Goal: Information Seeking & Learning: Learn about a topic

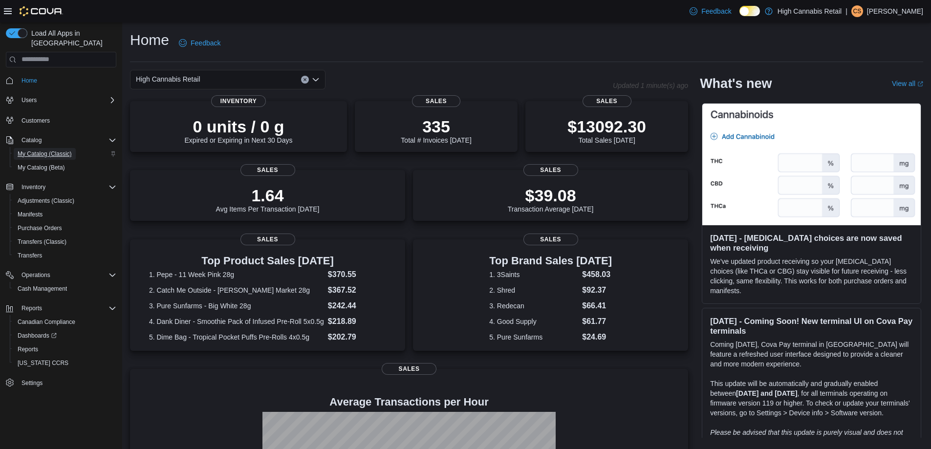
click at [47, 150] on span "My Catalog (Classic)" at bounding box center [45, 154] width 54 height 8
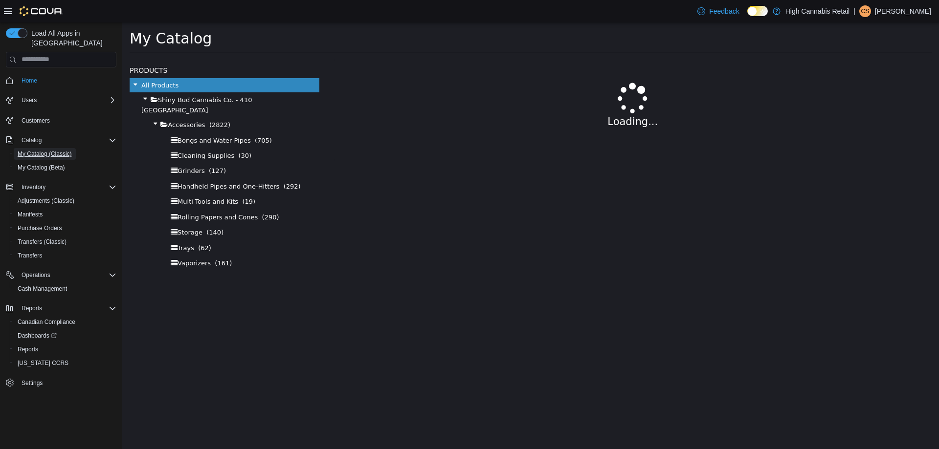
select select "**********"
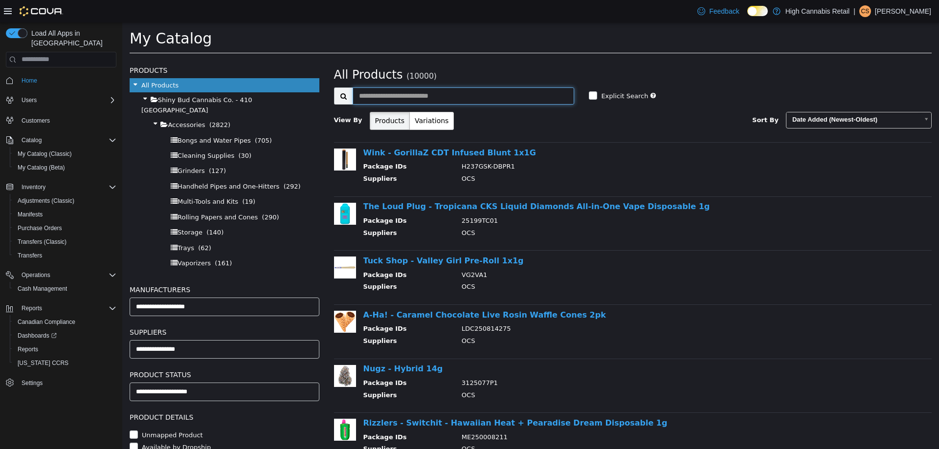
click at [526, 93] on input "text" at bounding box center [463, 95] width 222 height 17
type input "*******"
select select "**********"
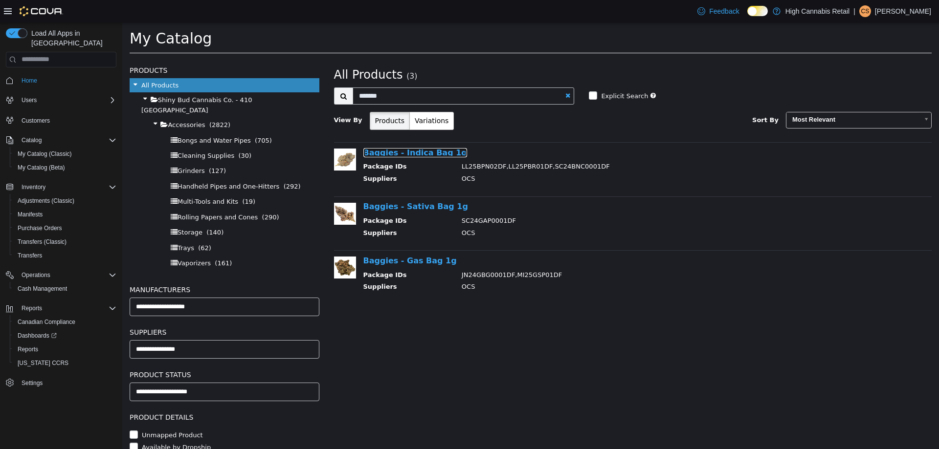
click at [438, 156] on link "Baggies - Indica Bag 1g" at bounding box center [415, 152] width 104 height 9
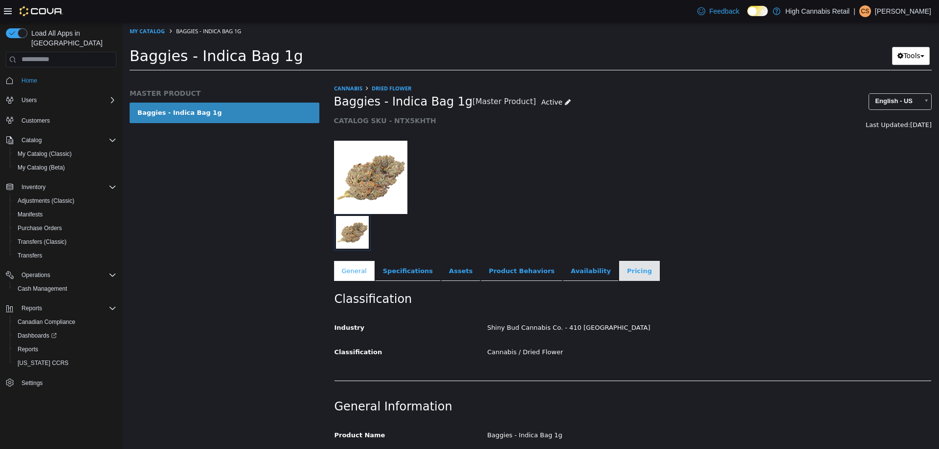
click at [619, 276] on link "Pricing" at bounding box center [639, 271] width 41 height 21
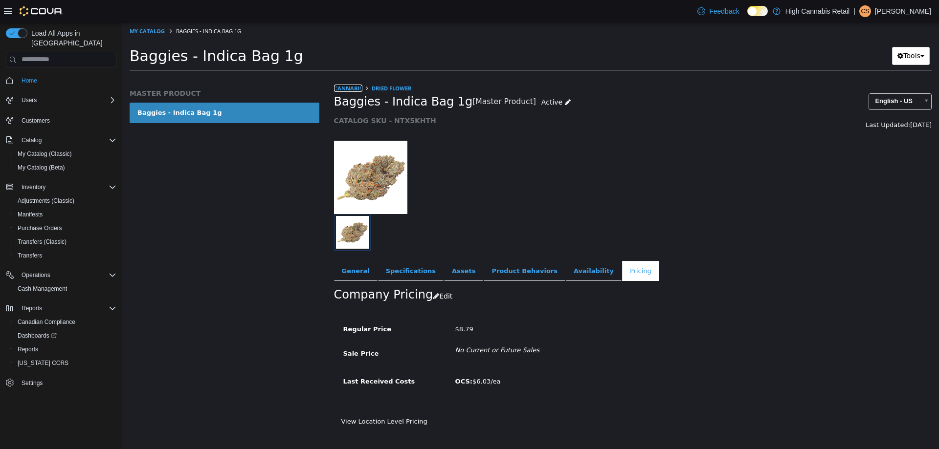
click at [348, 84] on link "Cannabis" at bounding box center [348, 87] width 28 height 7
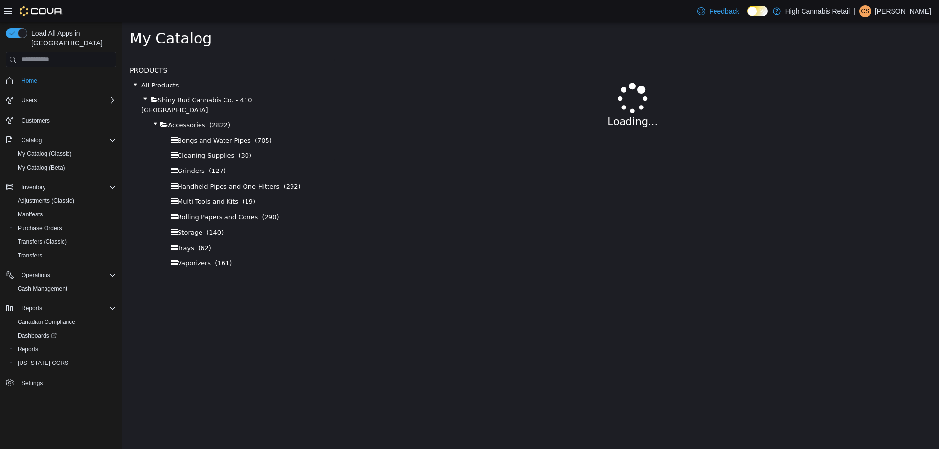
select select "**********"
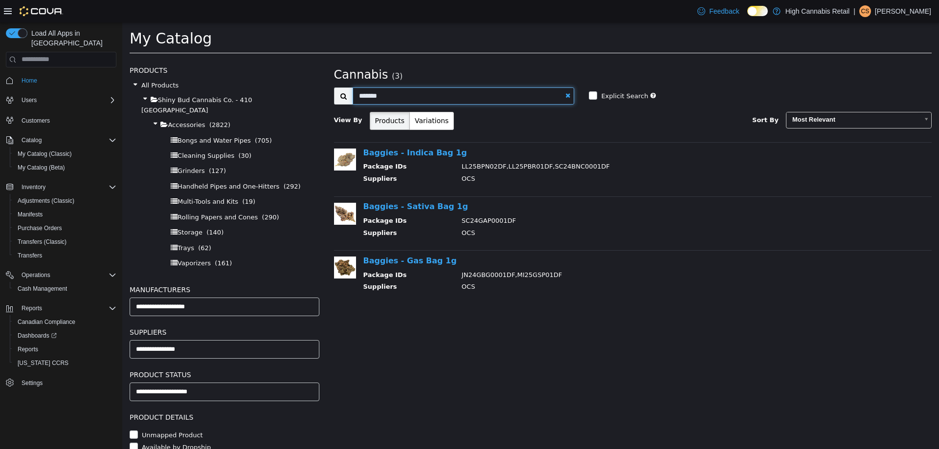
click at [491, 97] on input "*******" at bounding box center [463, 95] width 222 height 17
click at [564, 98] on input "*******" at bounding box center [463, 95] width 222 height 17
click at [569, 93] on link at bounding box center [567, 95] width 5 height 6
click at [553, 97] on input "text" at bounding box center [463, 95] width 222 height 17
select select "**********"
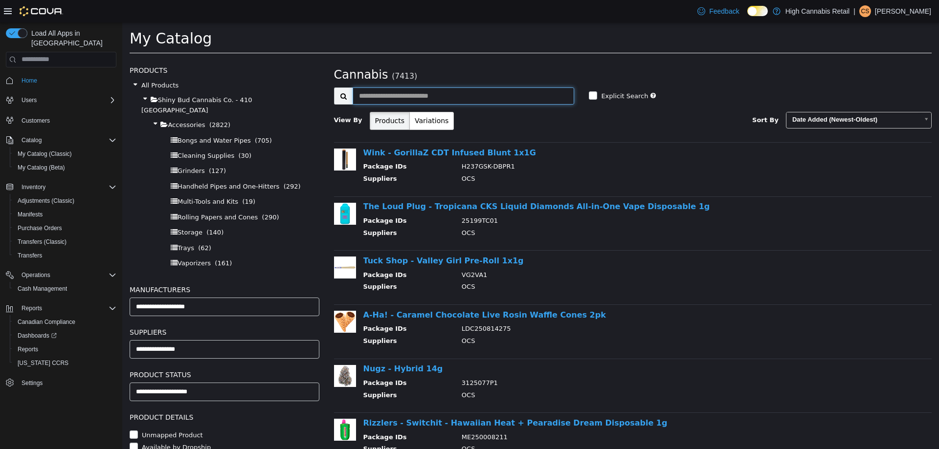
click at [473, 94] on input "text" at bounding box center [463, 95] width 222 height 17
type input "**********"
select select "**********"
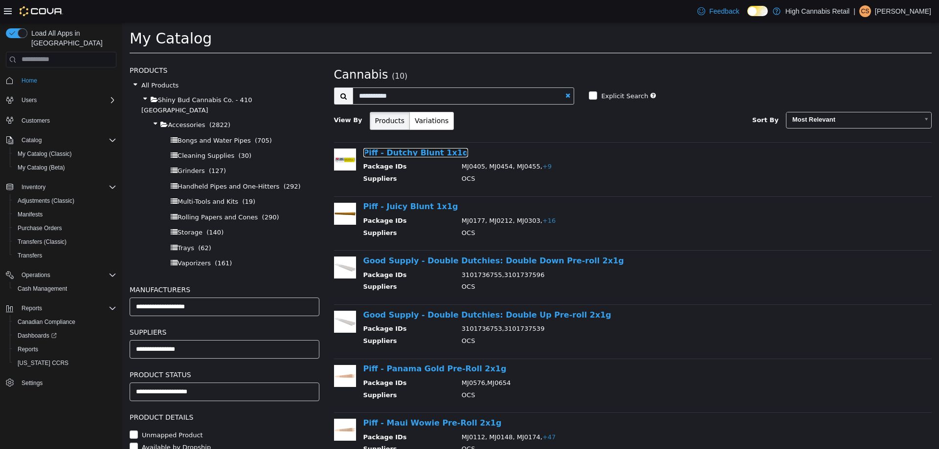
click at [433, 155] on link "Piff - Dutchy Blunt 1x1g" at bounding box center [415, 152] width 105 height 9
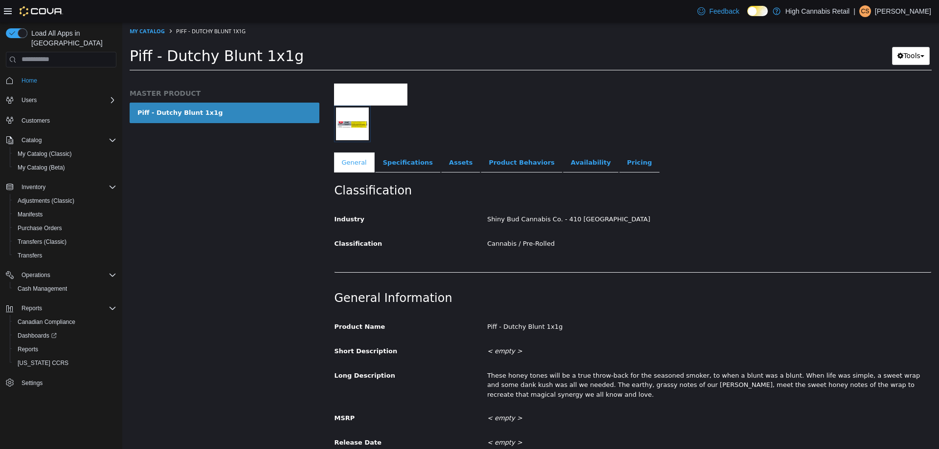
scroll to position [147, 0]
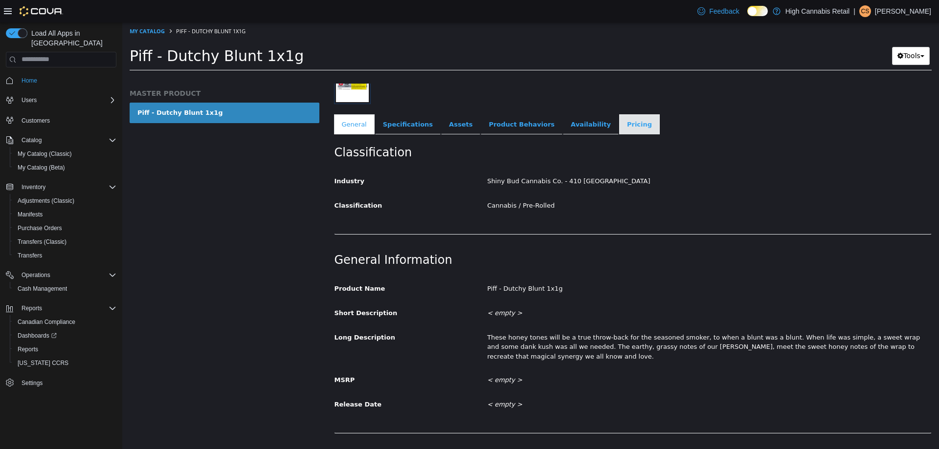
click at [619, 122] on link "Pricing" at bounding box center [639, 124] width 41 height 21
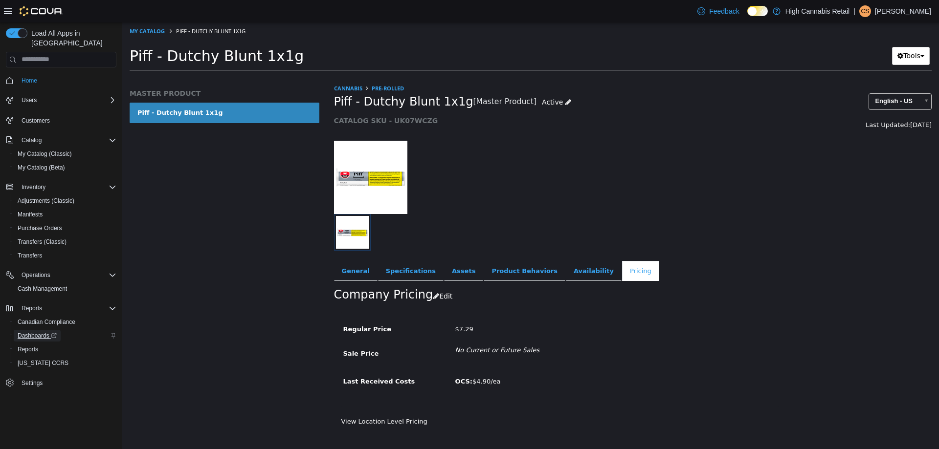
click at [38, 332] on span "Dashboards" at bounding box center [37, 336] width 39 height 8
click at [15, 344] on link "Reports" at bounding box center [28, 350] width 28 height 12
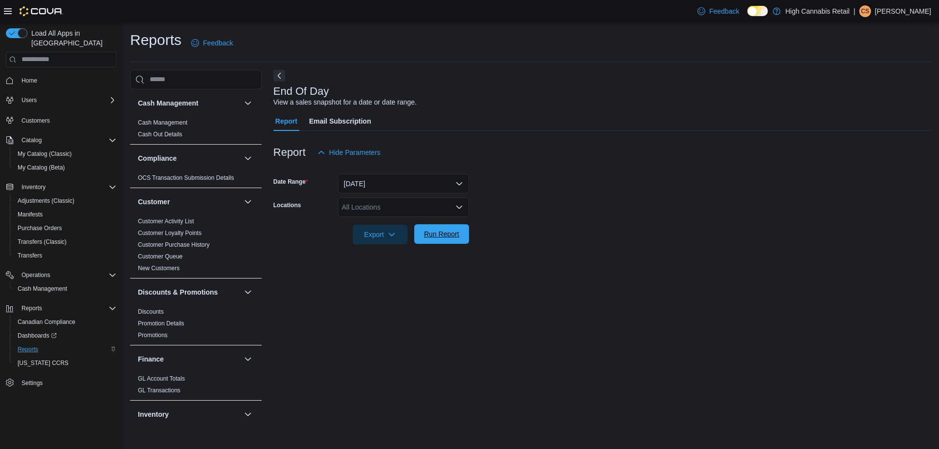
drag, startPoint x: 438, startPoint y: 233, endPoint x: 449, endPoint y: 233, distance: 10.8
click at [438, 233] on span "Run Report" at bounding box center [441, 234] width 35 height 10
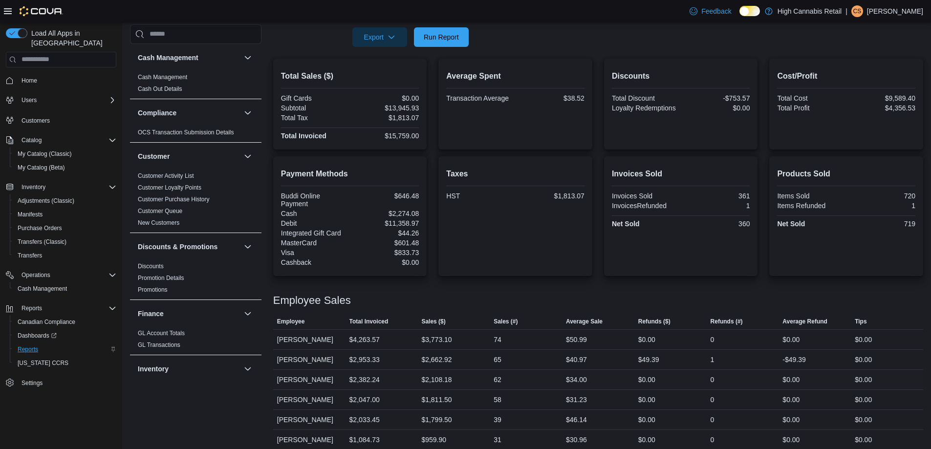
scroll to position [2, 0]
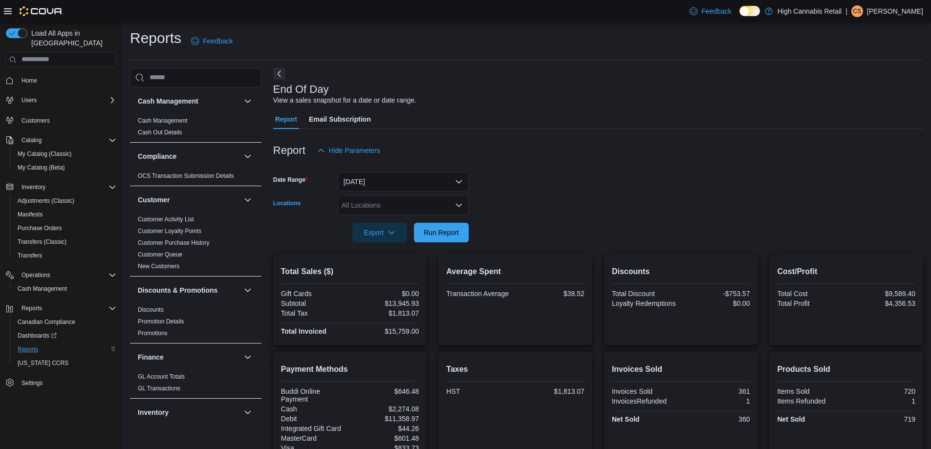
click at [404, 203] on div "All Locations" at bounding box center [403, 206] width 131 height 20
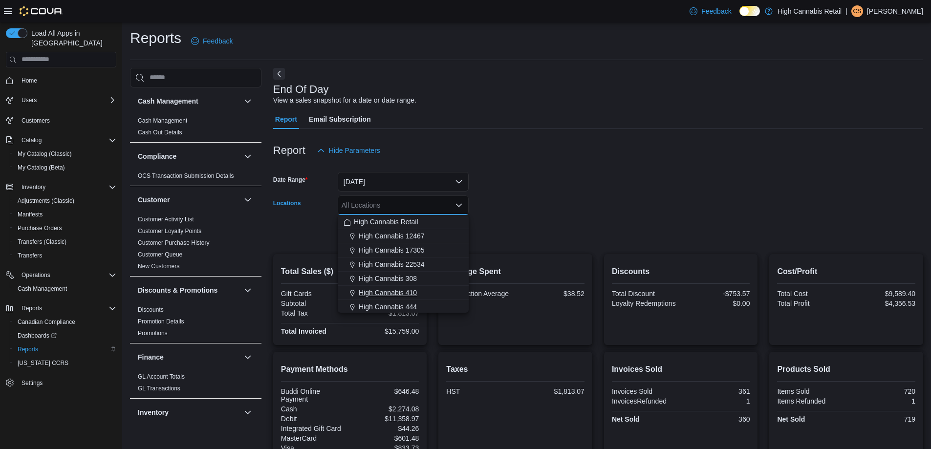
scroll to position [49, 0]
click at [417, 255] on div "High Cannabis 444" at bounding box center [403, 258] width 119 height 10
click at [583, 154] on div "Report Hide Parameters" at bounding box center [598, 151] width 650 height 20
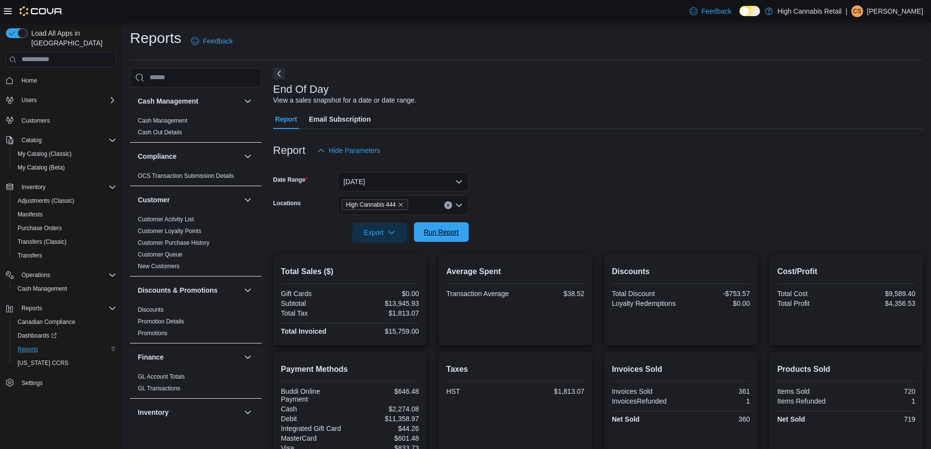
click at [432, 238] on span "Run Report" at bounding box center [441, 232] width 43 height 20
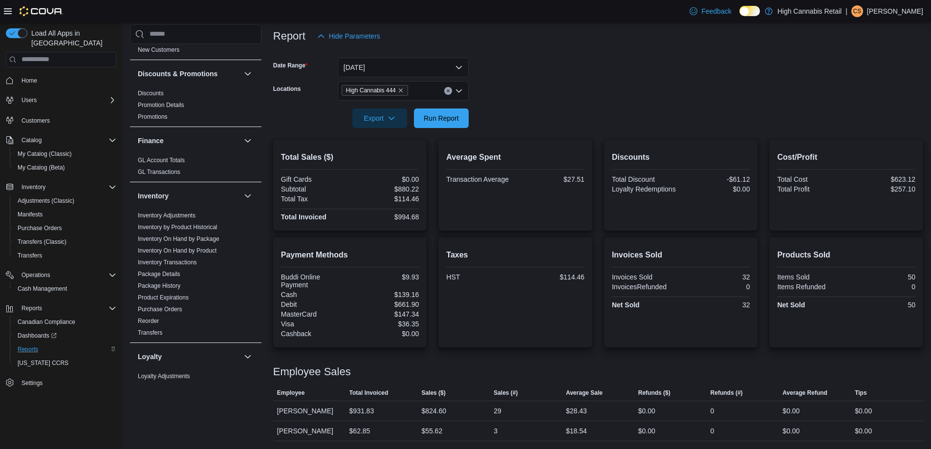
scroll to position [293, 0]
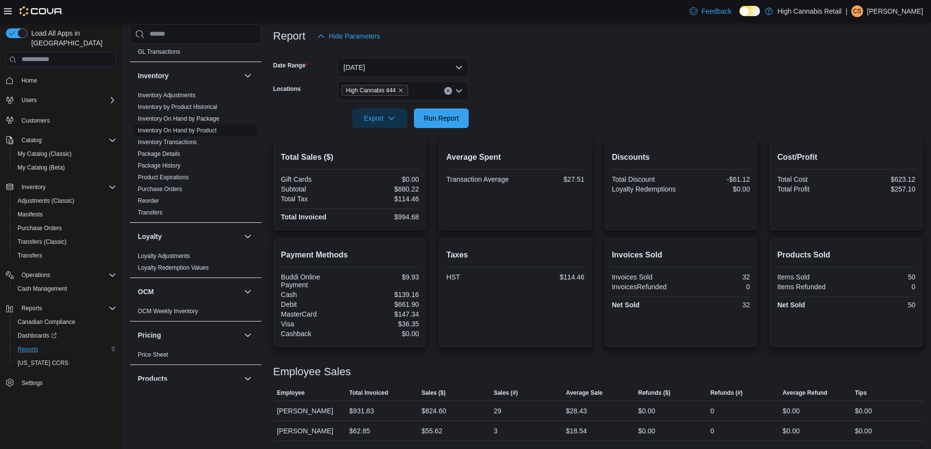
click at [212, 131] on link "Inventory On Hand by Product" at bounding box center [177, 130] width 79 height 7
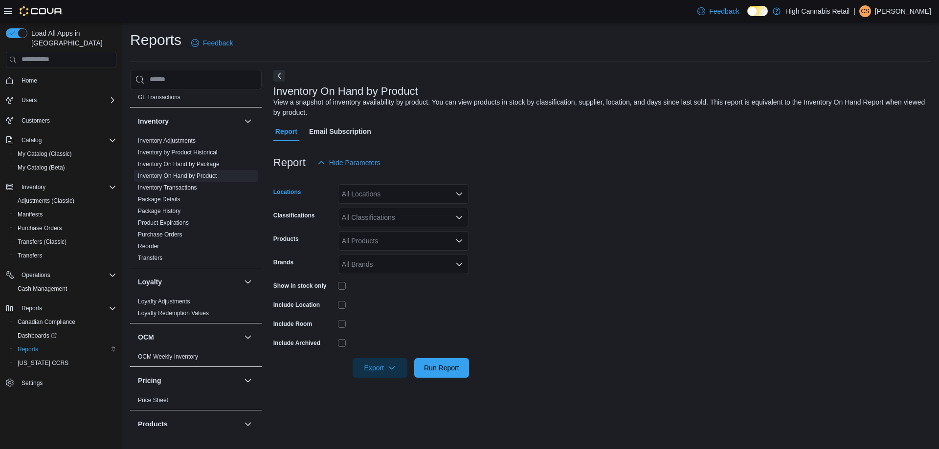
click at [412, 186] on div "All Locations" at bounding box center [403, 194] width 131 height 20
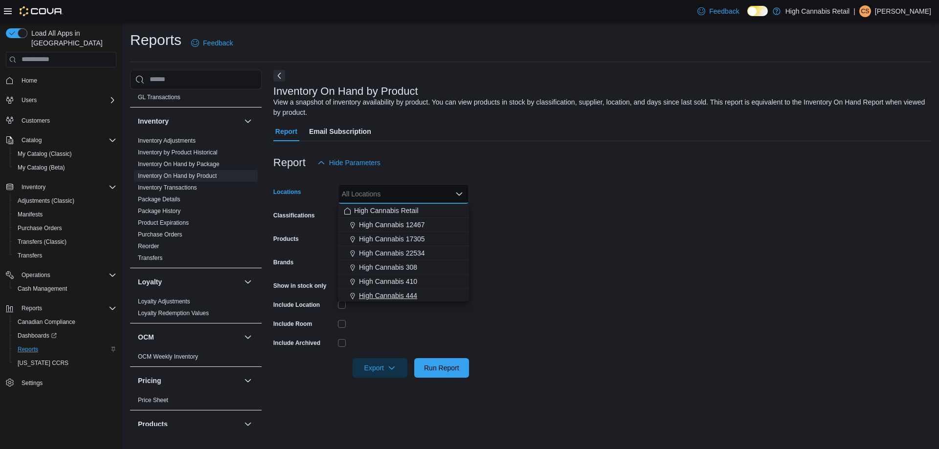
click at [434, 291] on div "High Cannabis 444" at bounding box center [403, 296] width 119 height 10
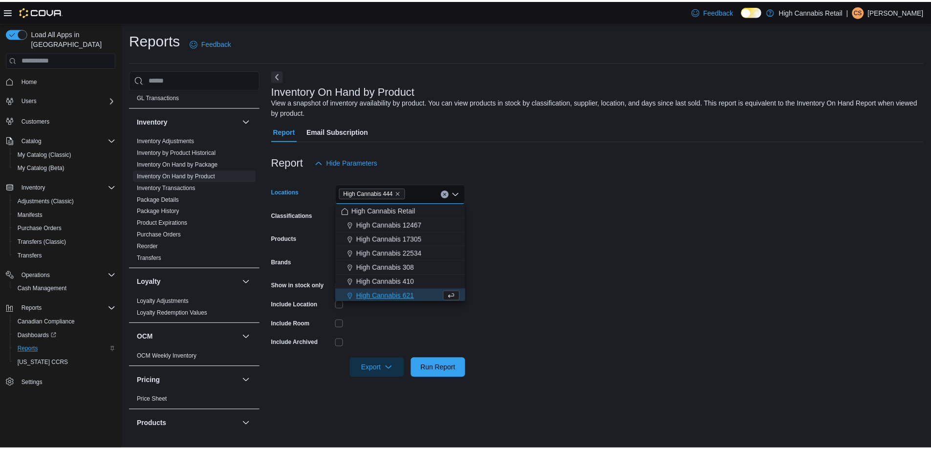
scroll to position [1, 0]
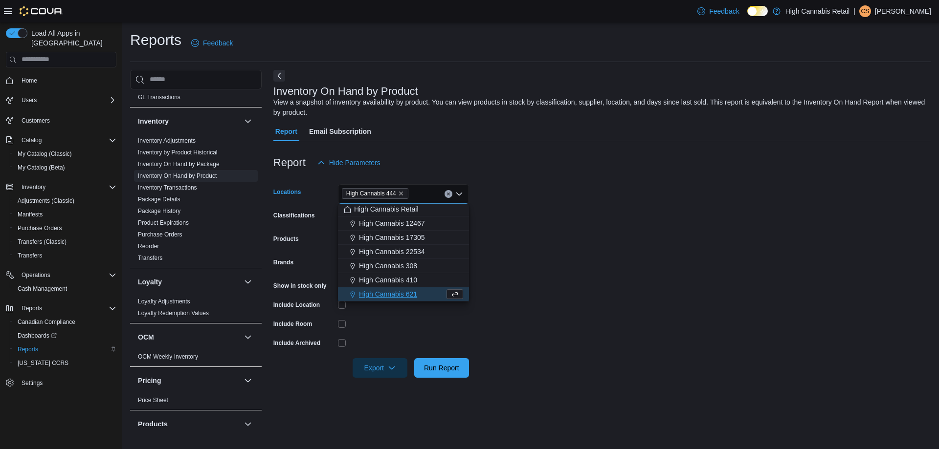
click at [579, 194] on form "Locations High Cannabis 444 Combo box. Selected. High Cannabis 444. Press Backs…" at bounding box center [602, 275] width 658 height 205
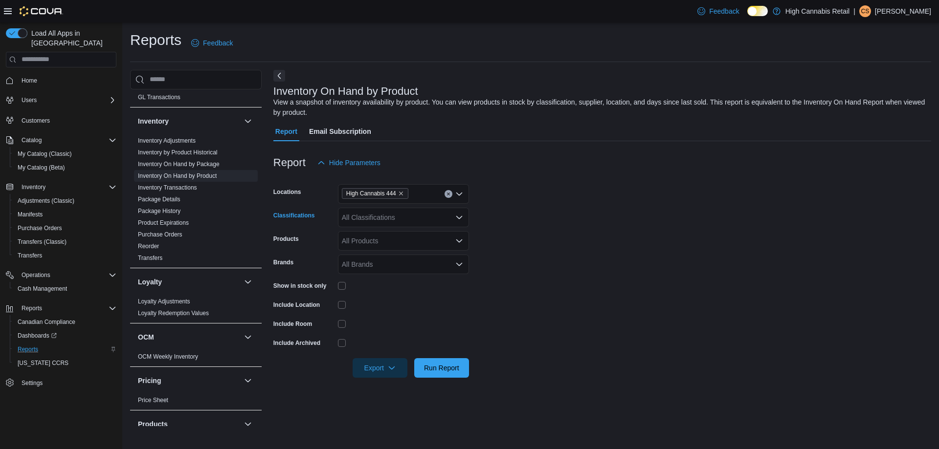
click at [424, 210] on div "All Classifications" at bounding box center [403, 218] width 131 height 20
type input "***"
click at [404, 233] on div "Beverages" at bounding box center [403, 234] width 119 height 10
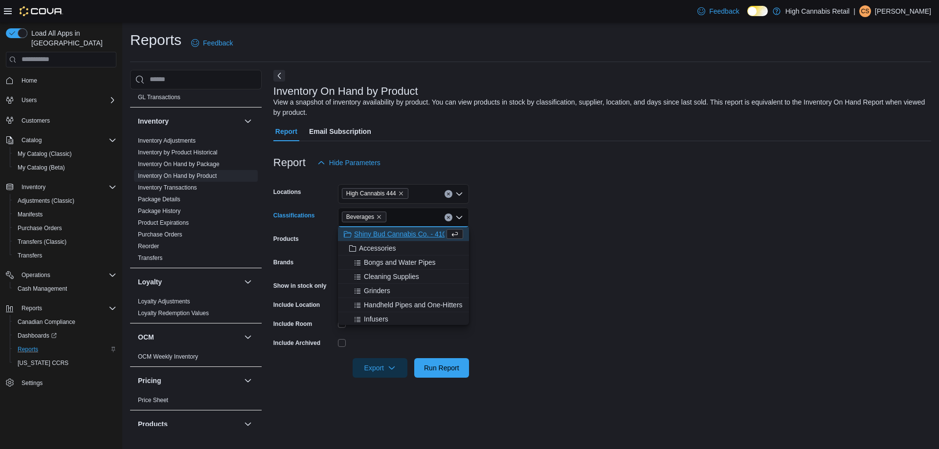
click at [747, 171] on div "Report Hide Parameters" at bounding box center [602, 163] width 658 height 20
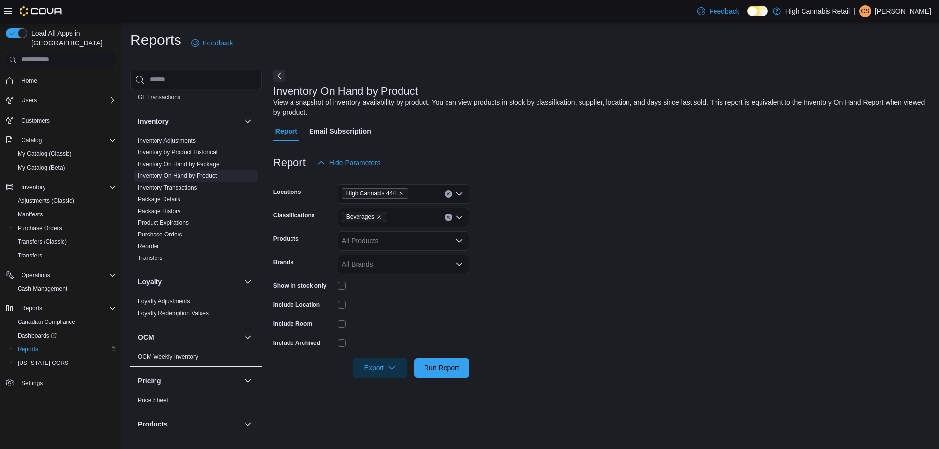
click at [349, 285] on div at bounding box center [403, 286] width 131 height 8
click at [442, 366] on span "Run Report" at bounding box center [441, 368] width 35 height 10
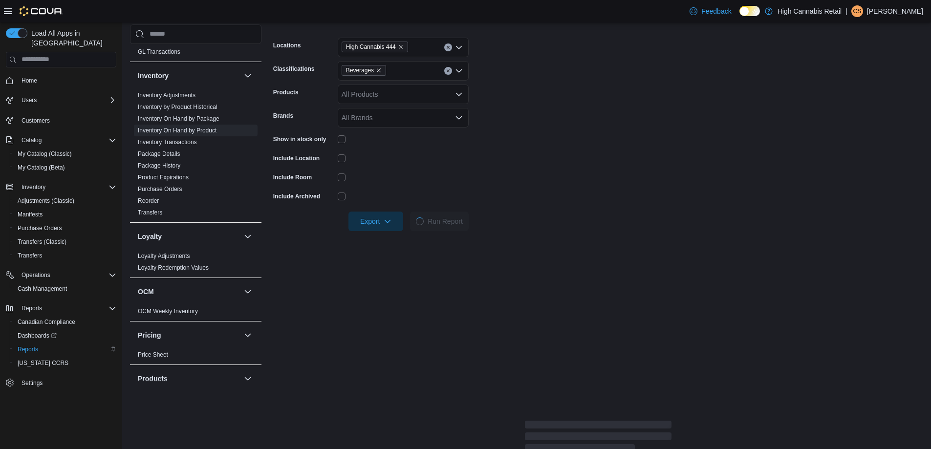
scroll to position [196, 0]
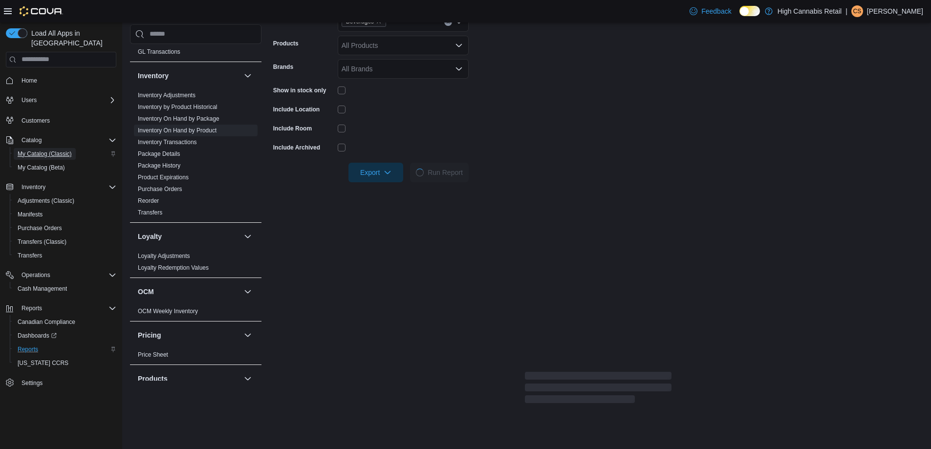
click at [52, 150] on span "My Catalog (Classic)" at bounding box center [45, 154] width 54 height 8
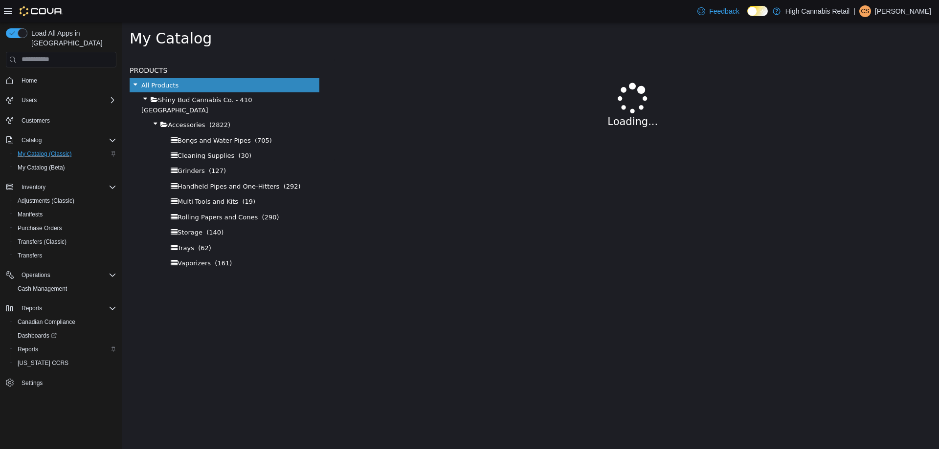
select select "**********"
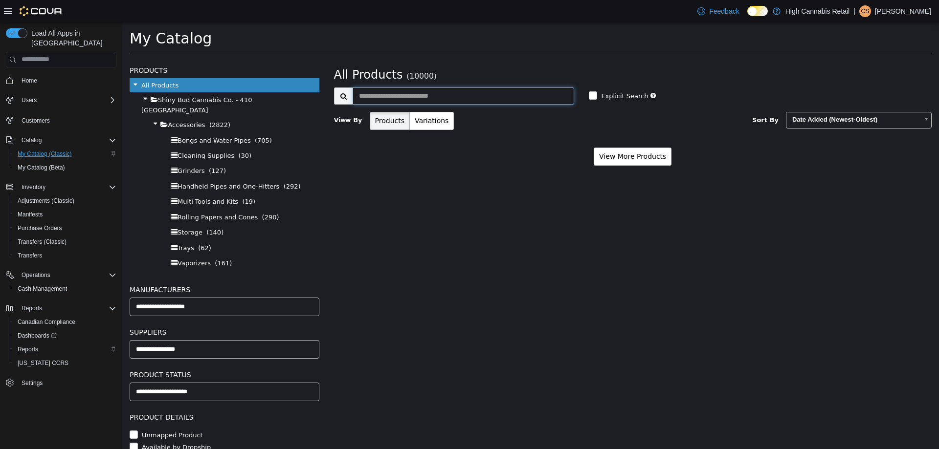
click at [490, 88] on input "text" at bounding box center [463, 95] width 222 height 17
type input "***"
select select "**********"
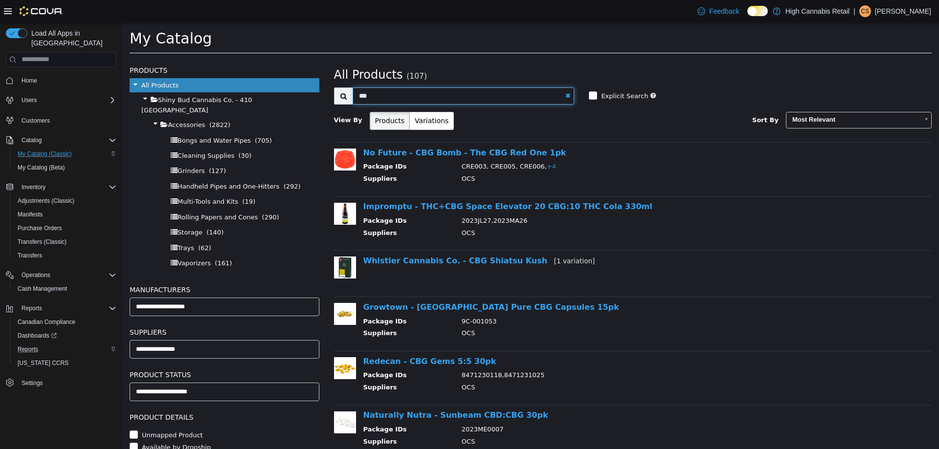
click at [495, 89] on input "***" at bounding box center [463, 95] width 222 height 17
type input "**********"
select select "**********"
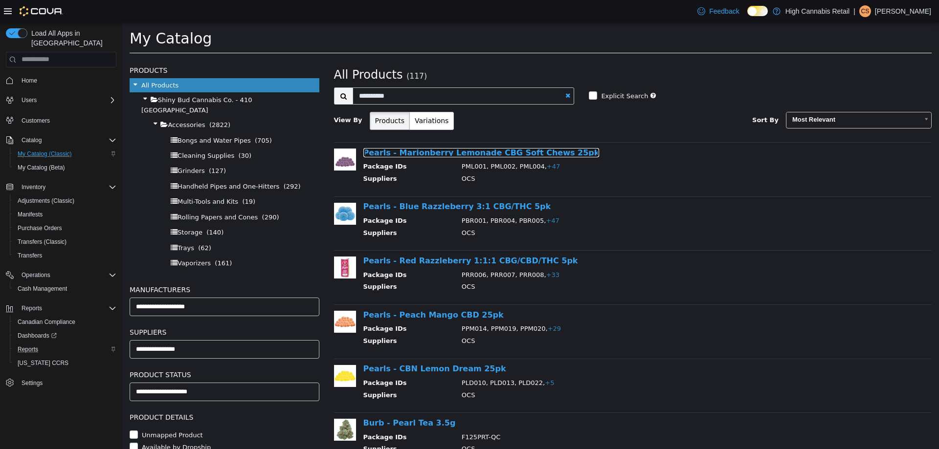
click at [495, 151] on link "Pearls - Marionberry Lemonade CBG Soft Chews 25pk" at bounding box center [481, 152] width 236 height 9
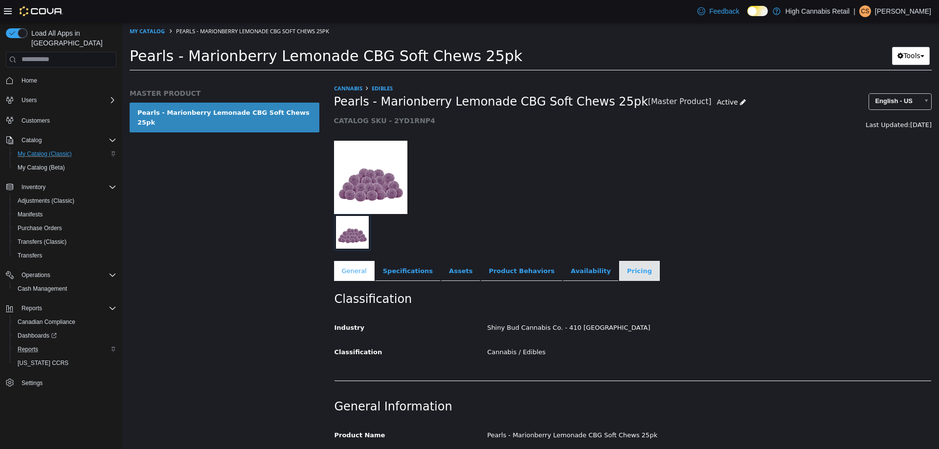
click at [619, 262] on link "Pricing" at bounding box center [639, 271] width 41 height 21
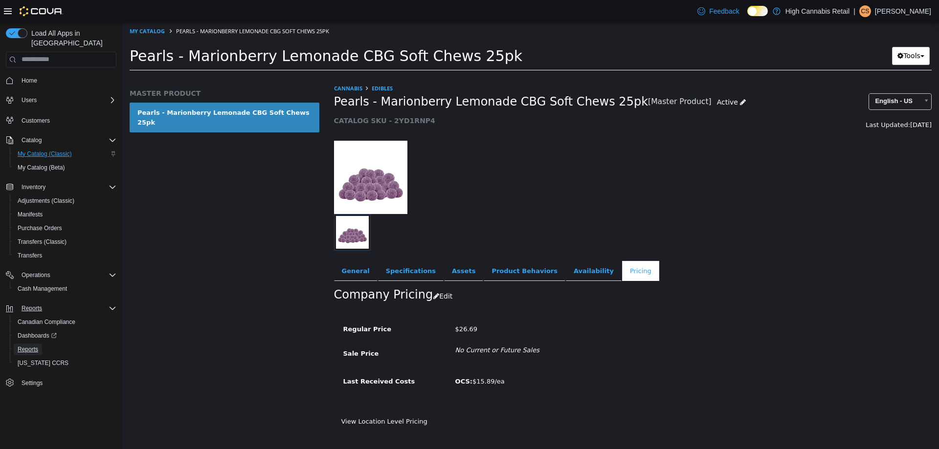
drag, startPoint x: 35, startPoint y: 335, endPoint x: 91, endPoint y: 295, distance: 69.0
click at [35, 344] on span "Reports" at bounding box center [28, 350] width 21 height 12
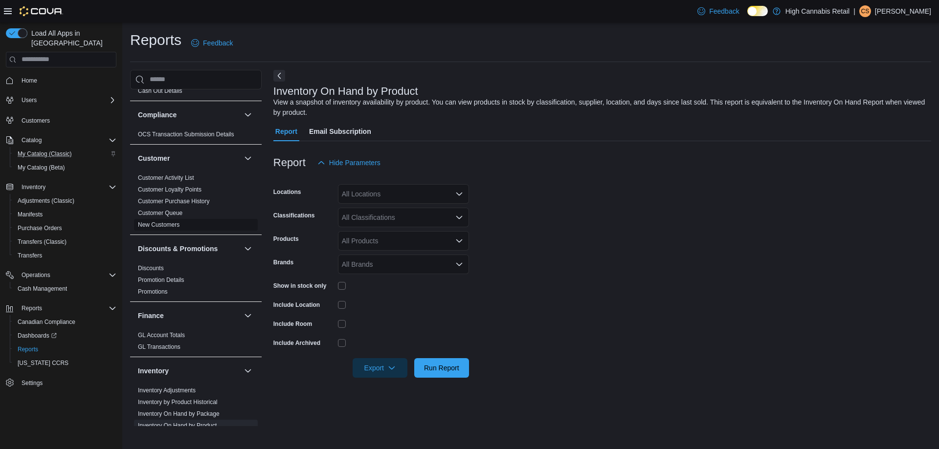
scroll to position [147, 0]
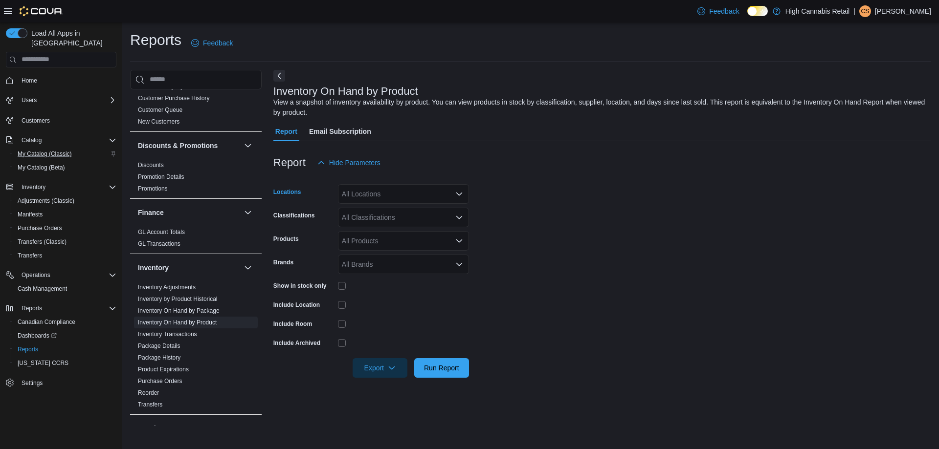
click at [390, 188] on div "All Locations" at bounding box center [403, 194] width 131 height 20
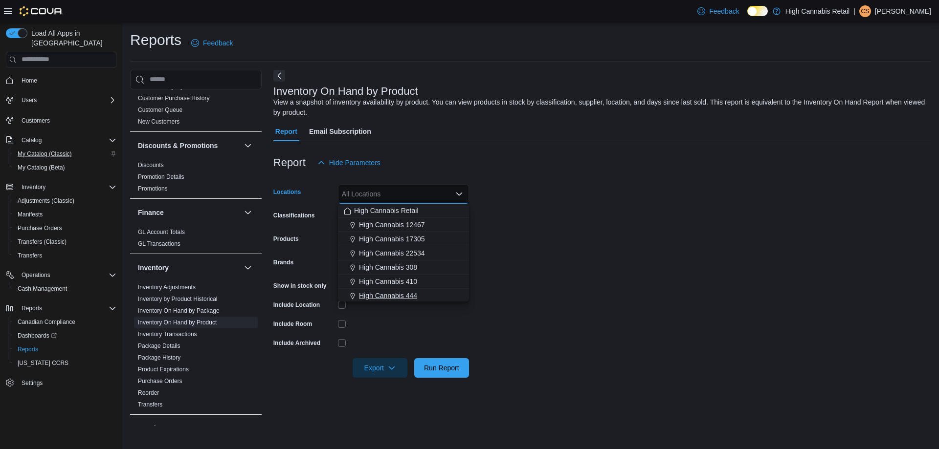
click at [423, 299] on div "High Cannabis 444" at bounding box center [403, 296] width 119 height 10
click at [525, 168] on div "Report Hide Parameters" at bounding box center [602, 163] width 658 height 20
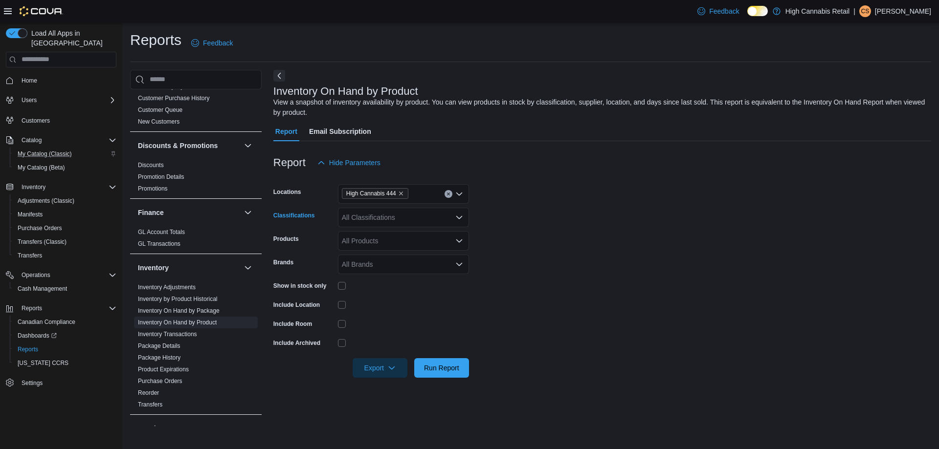
click at [441, 209] on div "All Classifications" at bounding box center [403, 218] width 131 height 20
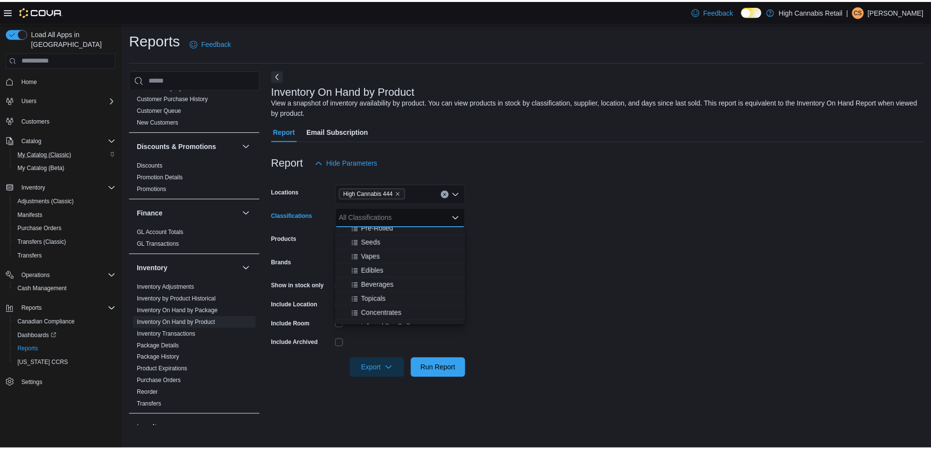
scroll to position [244, 0]
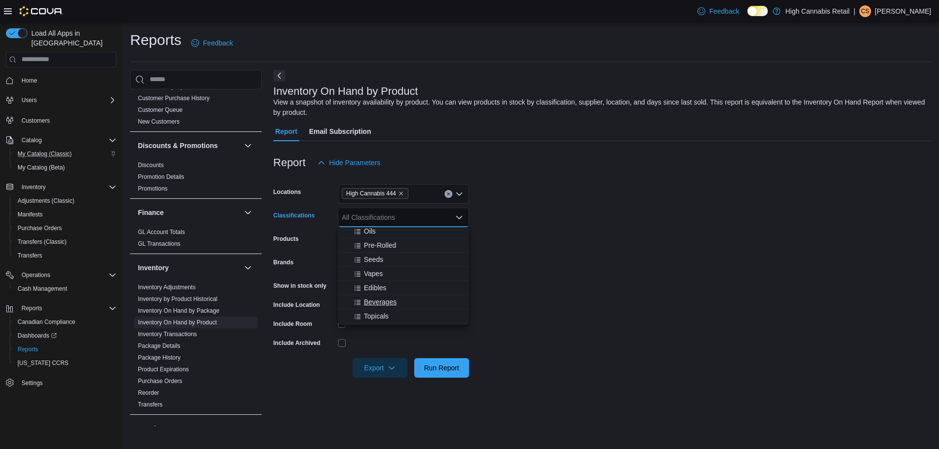
click at [379, 297] on span "Beverages" at bounding box center [380, 302] width 33 height 10
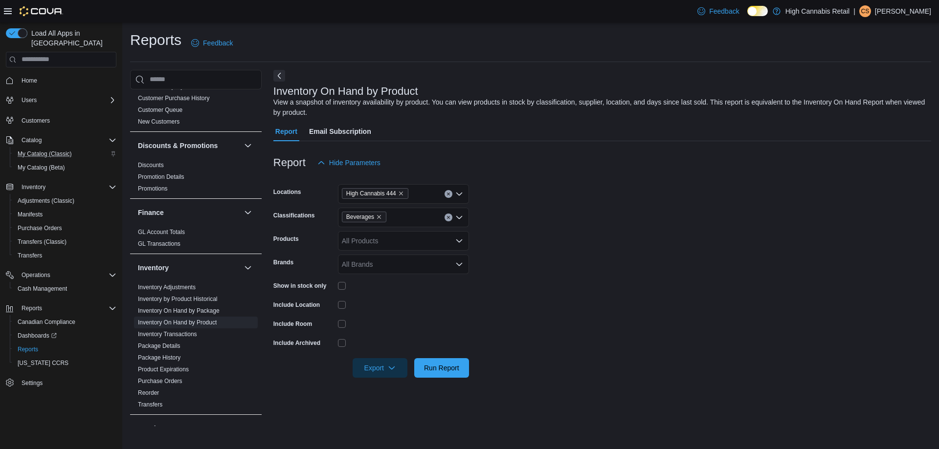
click at [582, 198] on form "Locations High Cannabis 444 Classifications Beverages Products All Products Bra…" at bounding box center [602, 275] width 658 height 205
click at [439, 365] on span "Run Report" at bounding box center [441, 368] width 35 height 10
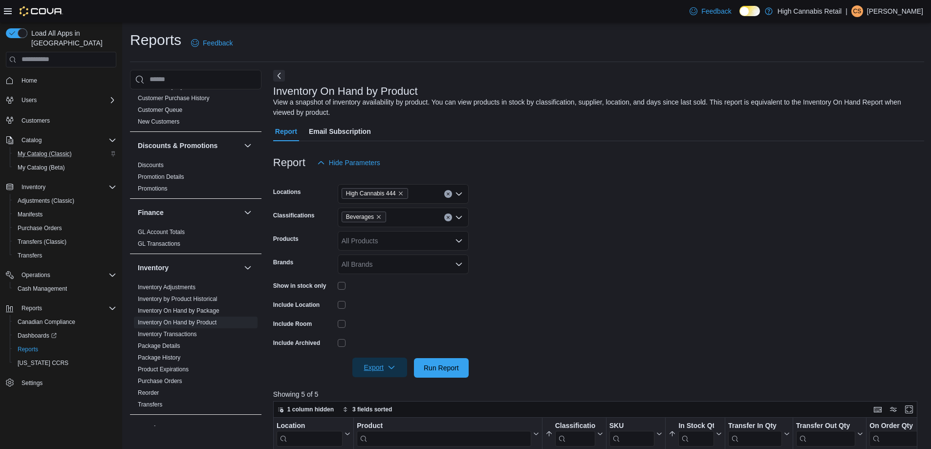
click at [383, 369] on span "Export" at bounding box center [379, 368] width 43 height 20
click at [392, 386] on span "Export to Excel" at bounding box center [381, 388] width 44 height 8
click at [377, 216] on icon "Remove Beverages from selection in this group" at bounding box center [379, 217] width 6 height 6
type input "***"
click at [412, 233] on div "Edibles" at bounding box center [403, 234] width 119 height 10
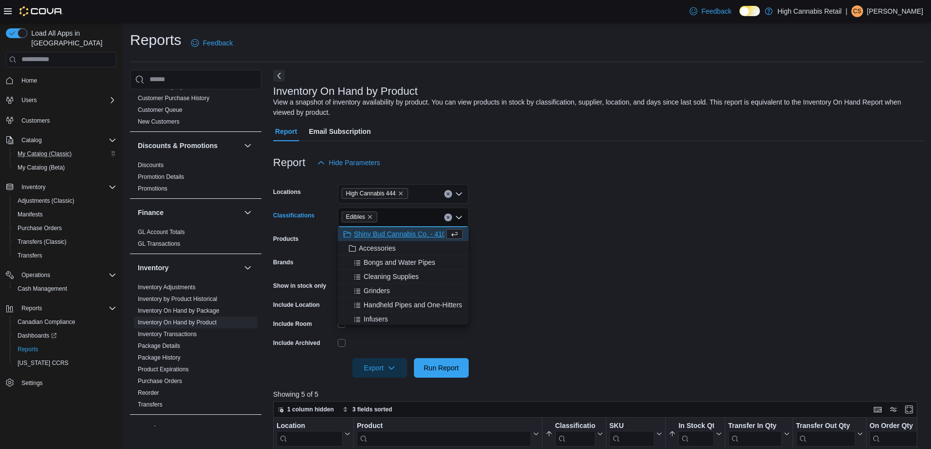
click at [602, 159] on div "Report Hide Parameters" at bounding box center [598, 163] width 651 height 20
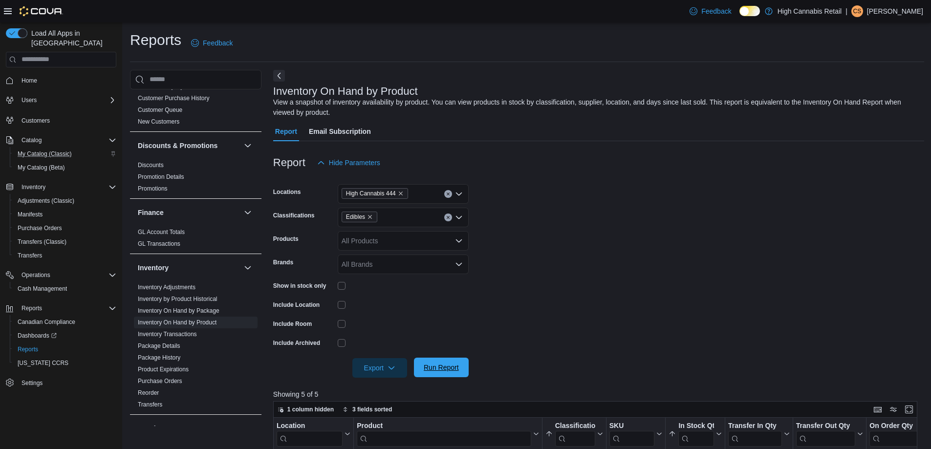
click at [456, 376] on span "Run Report" at bounding box center [441, 368] width 43 height 20
click at [365, 370] on span "Export" at bounding box center [379, 368] width 43 height 20
click at [372, 380] on button "Export to Excel" at bounding box center [381, 388] width 56 height 20
click at [515, 280] on form "Locations High Cannabis 444 Classifications Edibles Products All Products Brand…" at bounding box center [598, 275] width 651 height 205
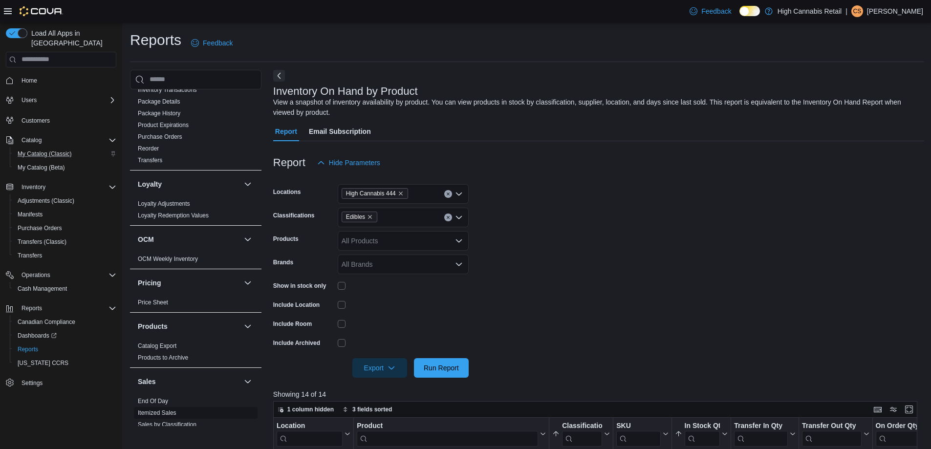
scroll to position [489, 0]
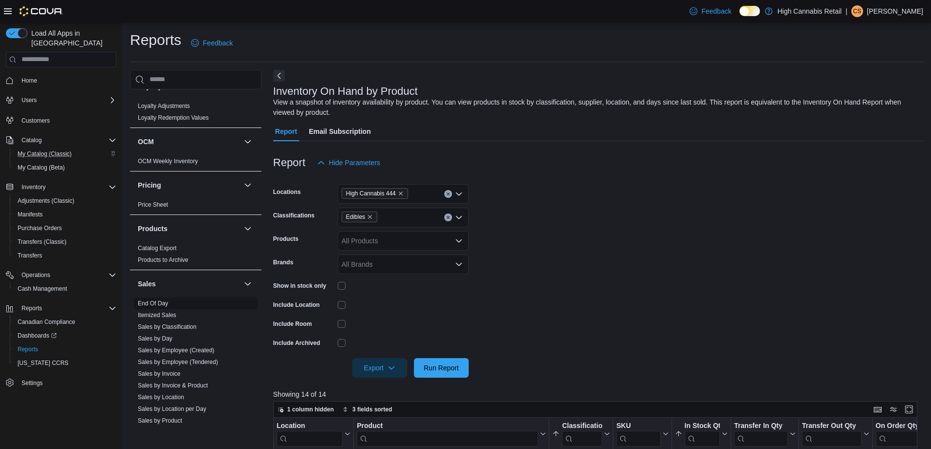
click at [165, 306] on link "End Of Day" at bounding box center [153, 303] width 30 height 7
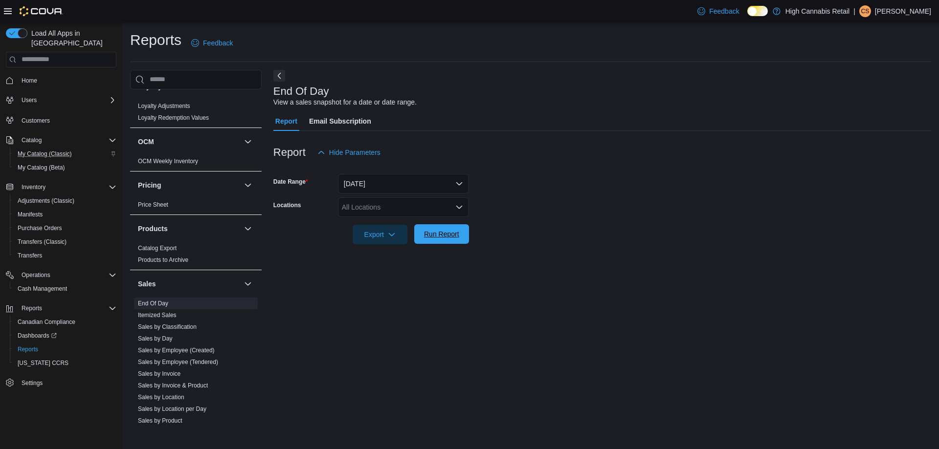
click at [447, 235] on span "Run Report" at bounding box center [441, 234] width 35 height 10
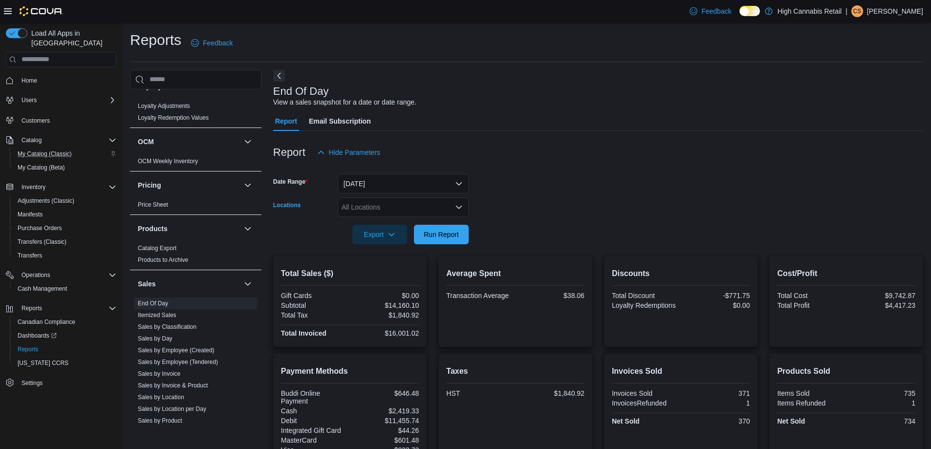
click at [463, 206] on div "All Locations" at bounding box center [403, 208] width 131 height 20
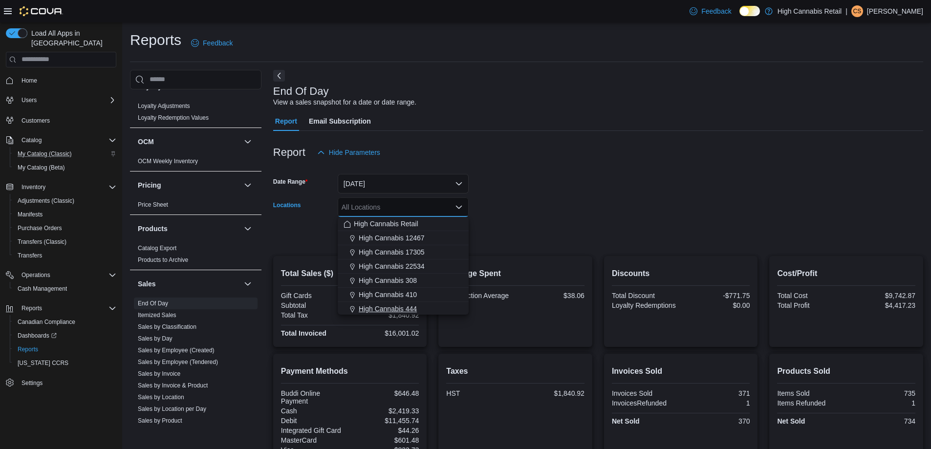
click at [396, 309] on span "High Cannabis 444" at bounding box center [388, 309] width 58 height 10
click at [650, 154] on div "Report Hide Parameters" at bounding box center [598, 153] width 650 height 20
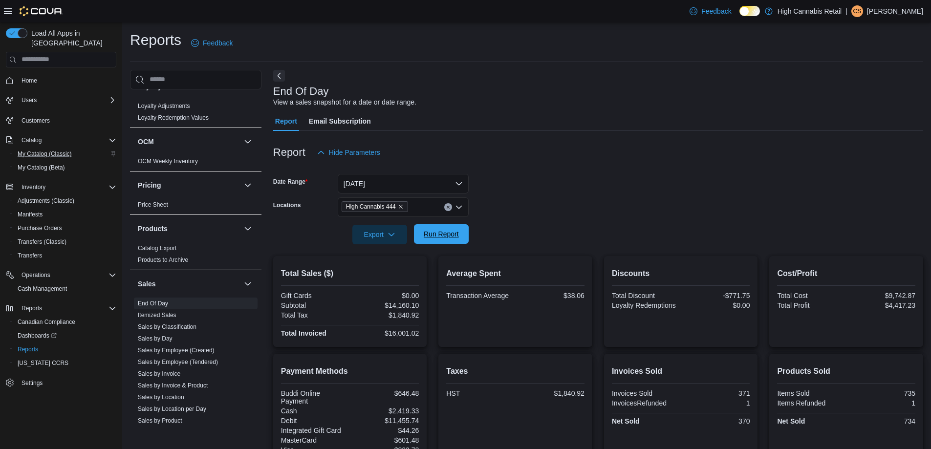
click at [453, 232] on span "Run Report" at bounding box center [441, 234] width 35 height 10
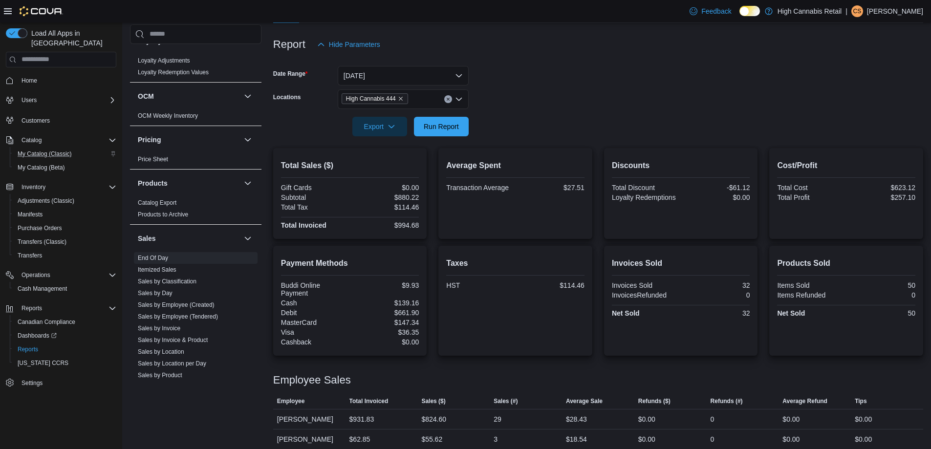
scroll to position [116, 0]
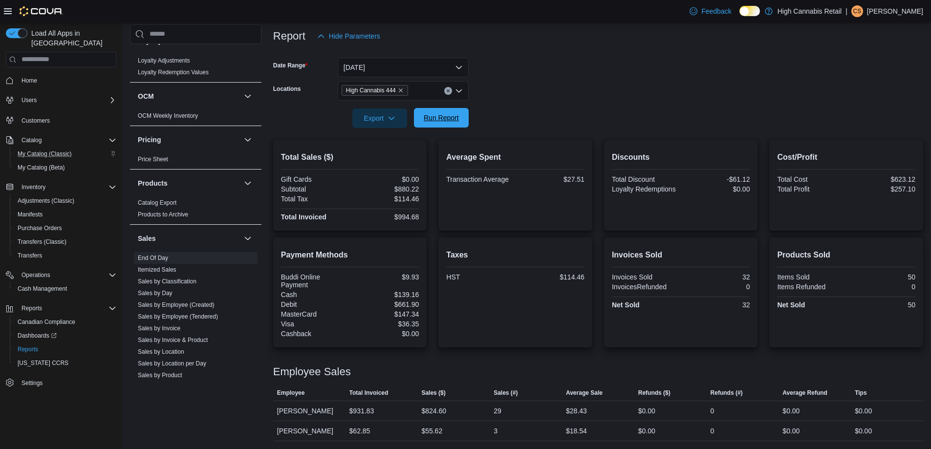
click at [457, 114] on span "Run Report" at bounding box center [441, 118] width 35 height 10
drag, startPoint x: 342, startPoint y: 431, endPoint x: 431, endPoint y: 431, distance: 89.5
click at [431, 431] on tr "Employee [PERSON_NAME] Total Invoiced $62.85 Sales ($) $55.62 Sales (#) 3 Avera…" at bounding box center [598, 431] width 650 height 20
click at [431, 431] on div "$55.62" at bounding box center [431, 431] width 21 height 12
click at [54, 150] on span "My Catalog (Classic)" at bounding box center [45, 154] width 54 height 8
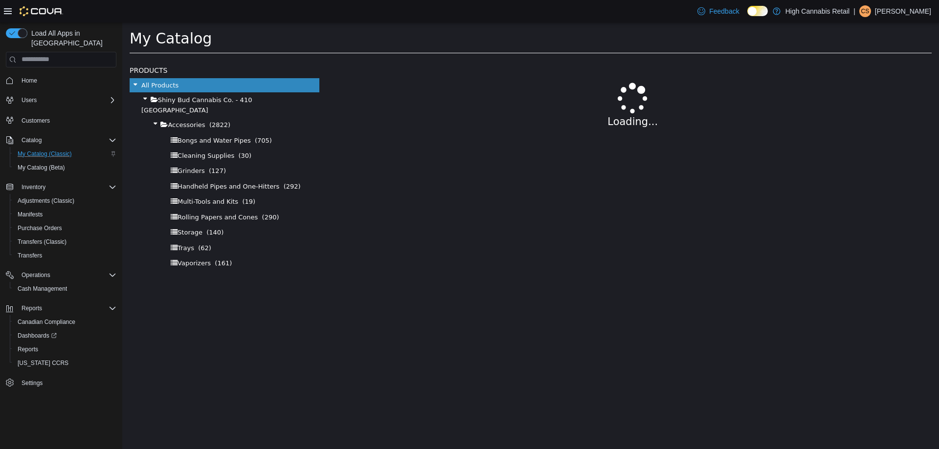
select select "**********"
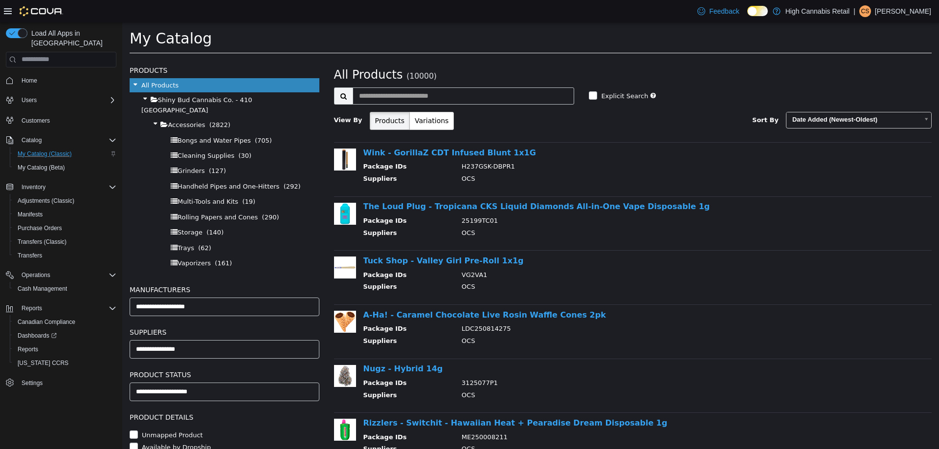
click at [476, 346] on td "OCS" at bounding box center [682, 342] width 456 height 12
click at [33, 346] on span "Reports" at bounding box center [28, 350] width 21 height 8
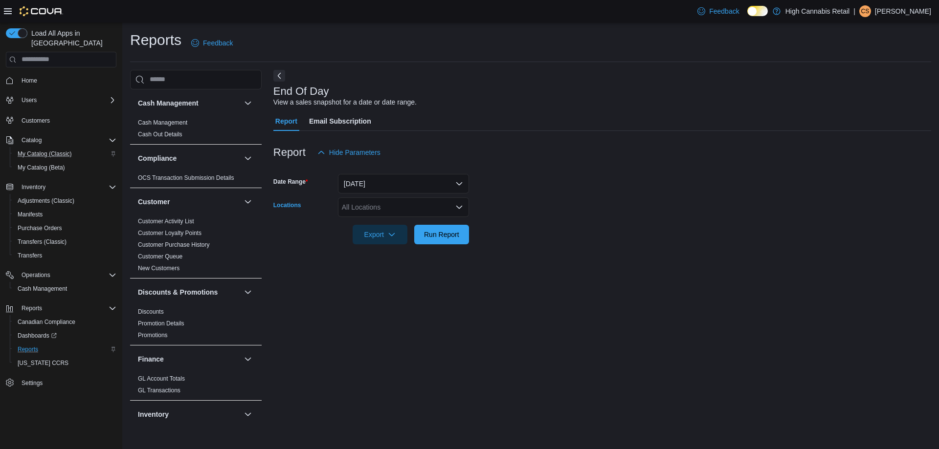
click at [464, 205] on div "All Locations" at bounding box center [403, 208] width 131 height 20
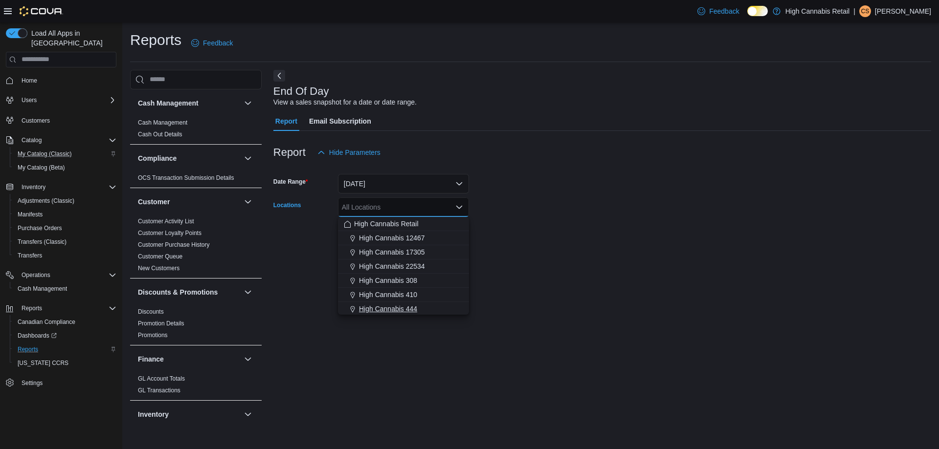
click at [368, 308] on span "High Cannabis 444" at bounding box center [388, 309] width 58 height 10
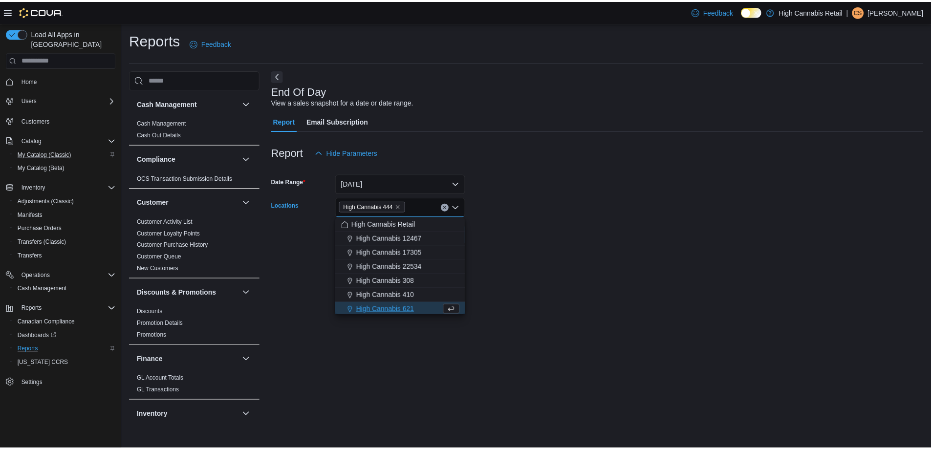
scroll to position [1, 0]
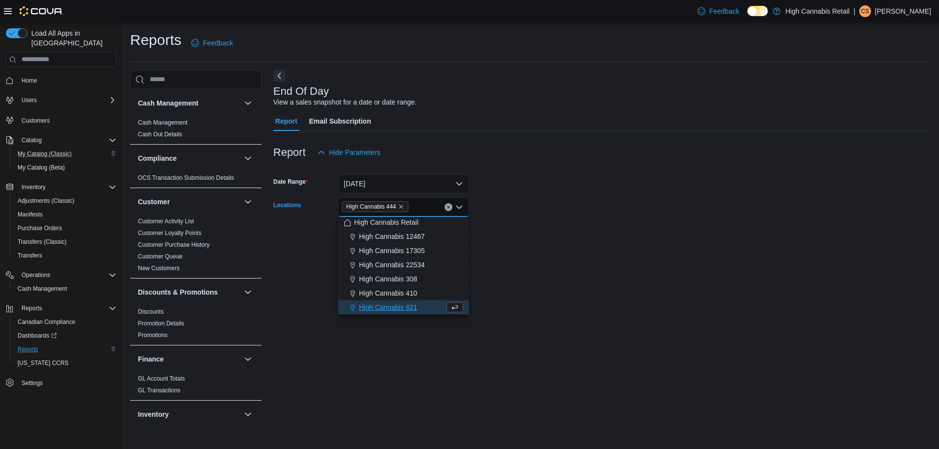
click at [819, 23] on div "Reports Feedback Cash Management Cash Management Cash Out Details Compliance OC…" at bounding box center [530, 228] width 816 height 412
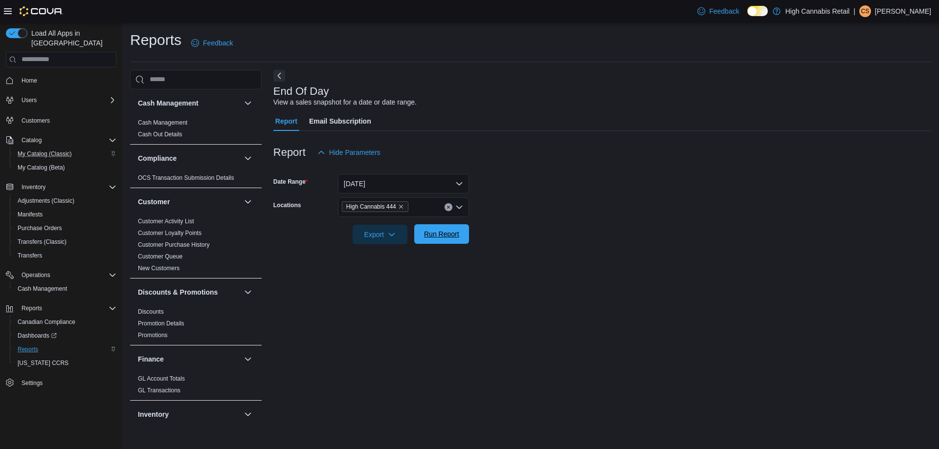
click at [451, 230] on span "Run Report" at bounding box center [441, 234] width 35 height 10
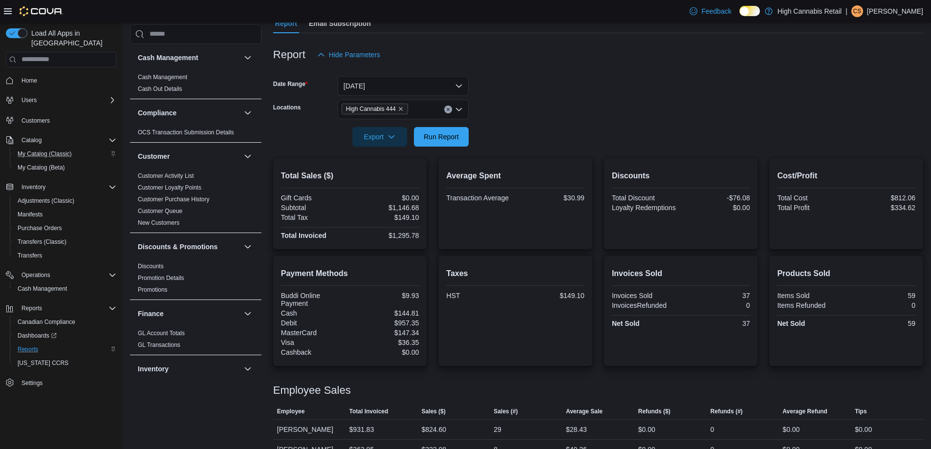
scroll to position [116, 0]
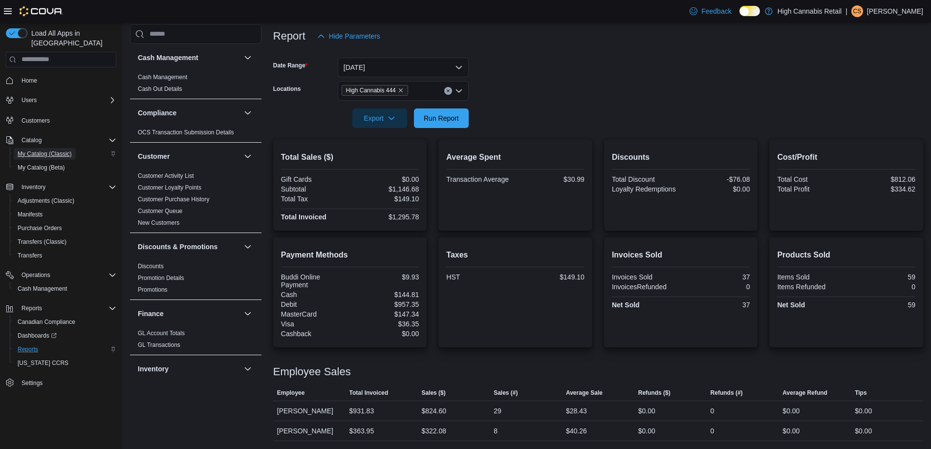
click at [60, 150] on span "My Catalog (Classic)" at bounding box center [45, 154] width 54 height 12
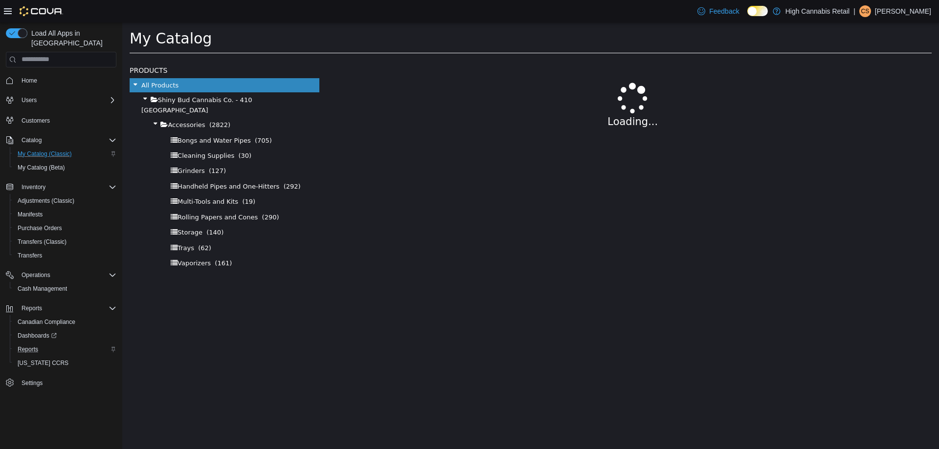
select select "**********"
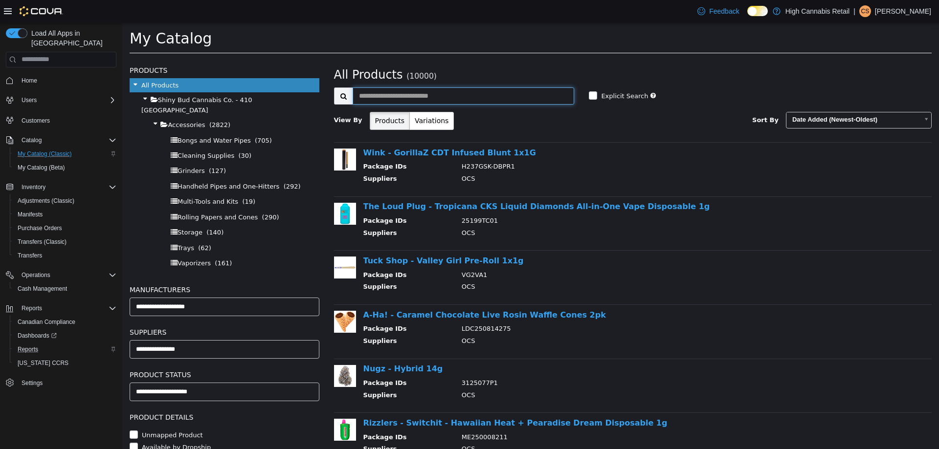
click at [425, 98] on input "text" at bounding box center [463, 95] width 222 height 17
type input "**********"
select select "**********"
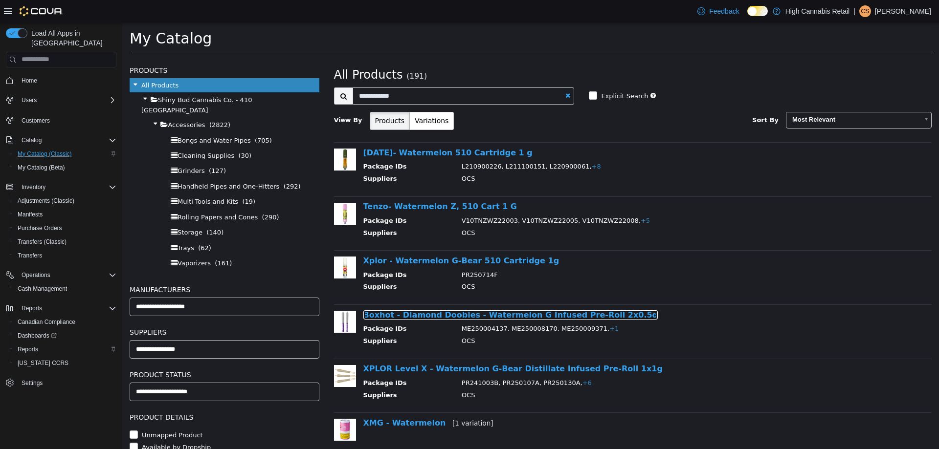
click at [499, 316] on link "Boxhot - Diamond Doobies - Watermelon G Infused Pre-Roll 2x0.5g" at bounding box center [510, 314] width 295 height 9
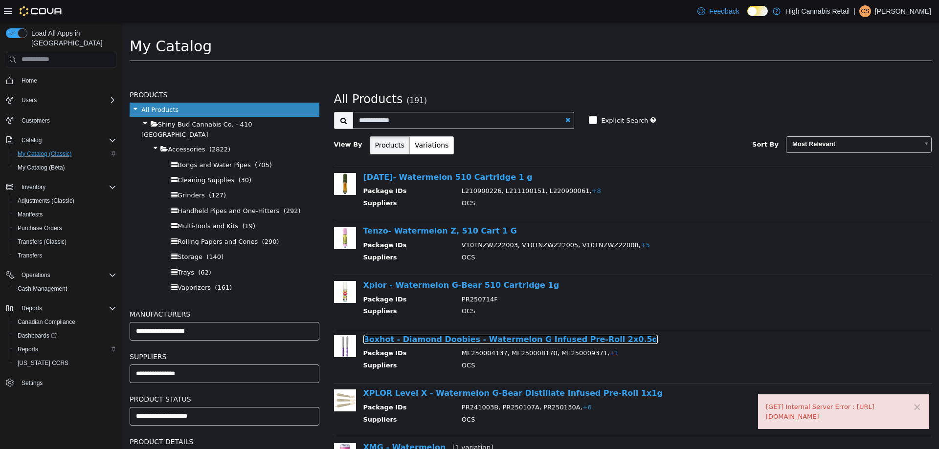
click at [428, 339] on link "Boxhot - Diamond Doobies - Watermelon G Infused Pre-Roll 2x0.5g" at bounding box center [510, 338] width 295 height 9
click at [921, 402] on button "×" at bounding box center [916, 407] width 9 height 10
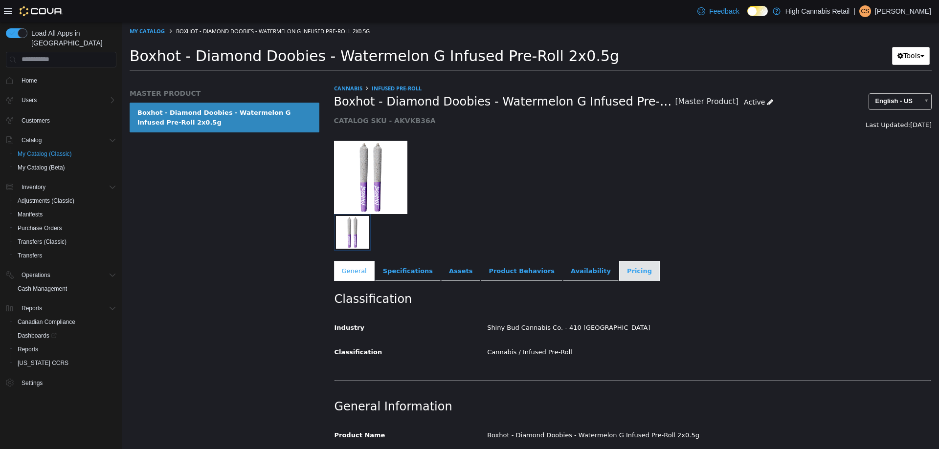
click at [619, 274] on link "Pricing" at bounding box center [639, 271] width 41 height 21
click at [382, 87] on link "Infused Pre-Roll" at bounding box center [397, 87] width 50 height 7
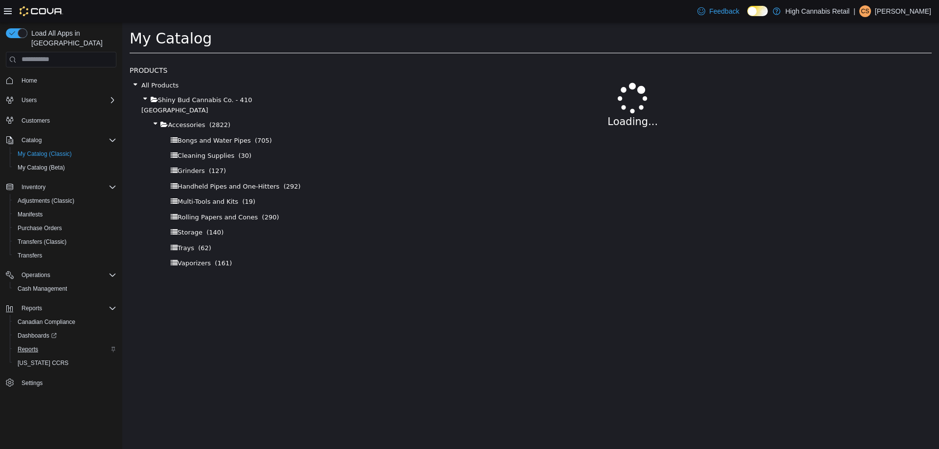
select select "**********"
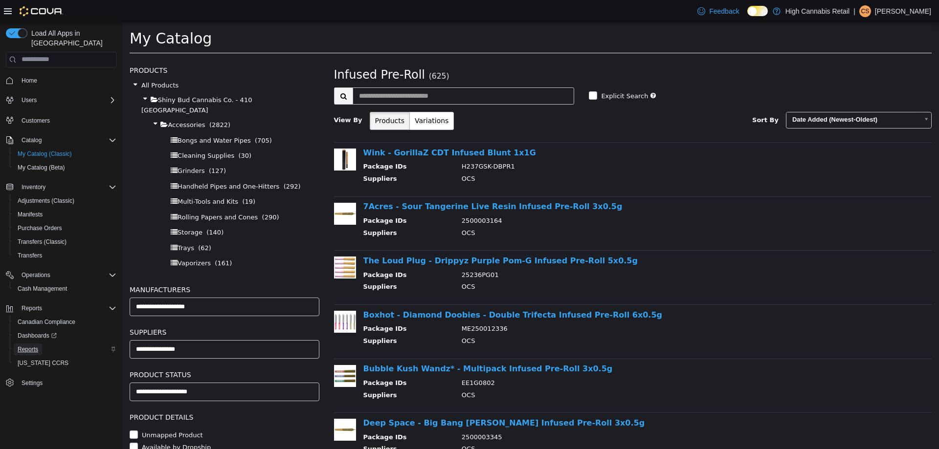
click at [28, 346] on span "Reports" at bounding box center [28, 350] width 21 height 8
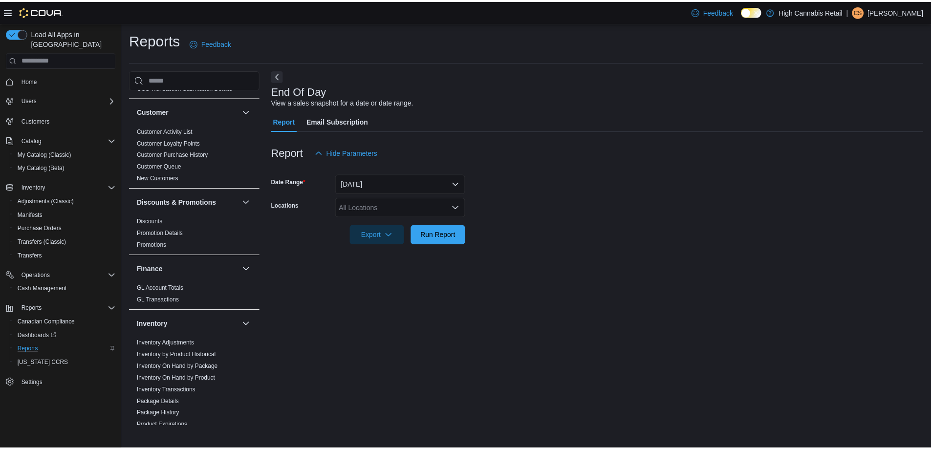
scroll to position [147, 0]
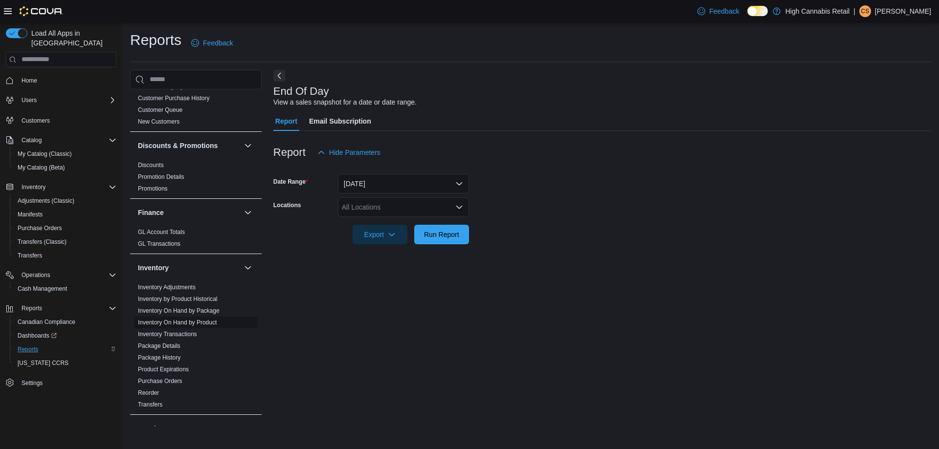
click at [171, 324] on link "Inventory On Hand by Product" at bounding box center [177, 322] width 79 height 7
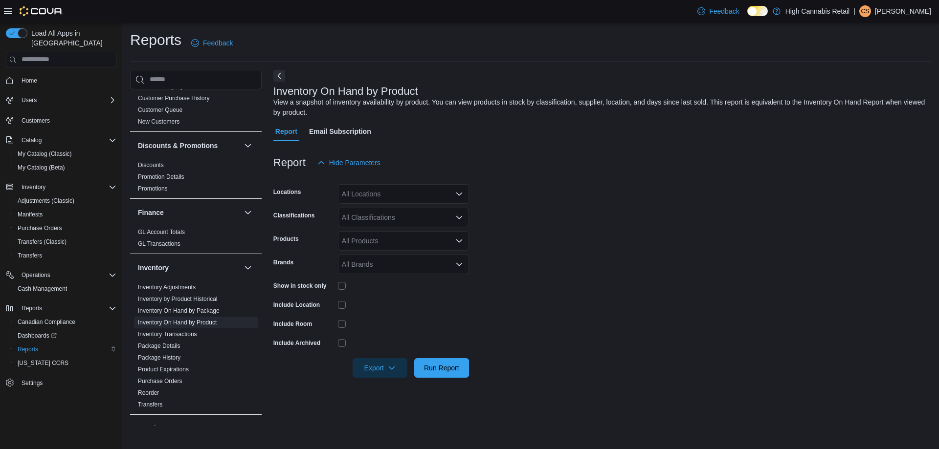
click at [389, 191] on div "All Locations" at bounding box center [403, 194] width 131 height 20
type input "***"
click at [387, 215] on span "High Cannabis 444" at bounding box center [388, 211] width 58 height 10
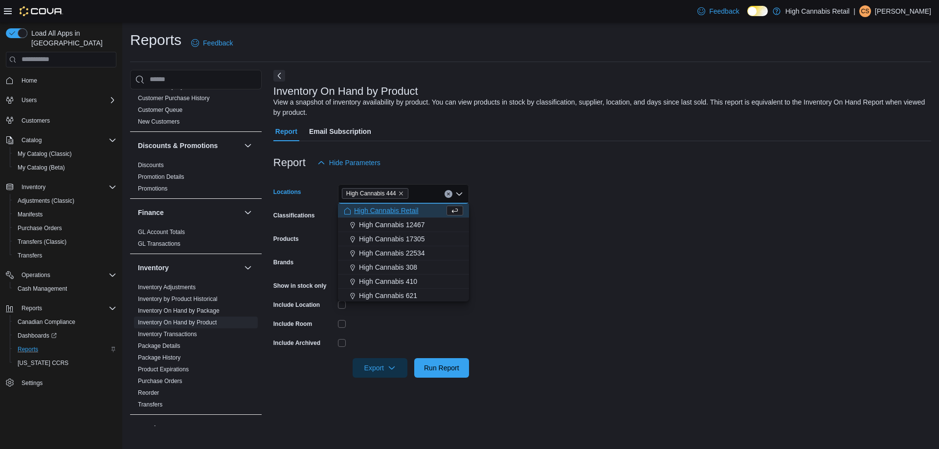
click at [637, 189] on form "Locations High Cannabis 444 Combo box. Selected. High Cannabis 444. Press Backs…" at bounding box center [602, 275] width 658 height 205
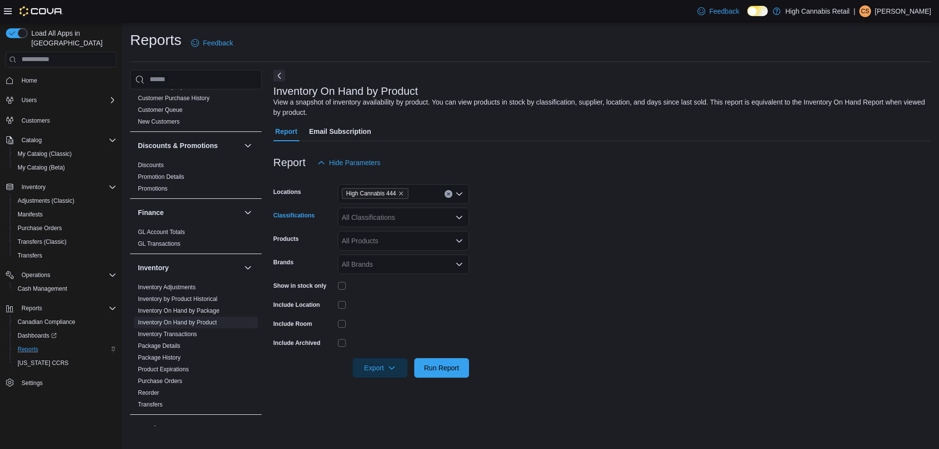
click at [389, 217] on div "All Classifications" at bounding box center [403, 218] width 131 height 20
type input "***"
click at [389, 242] on button "Infused Pre-Roll" at bounding box center [403, 249] width 131 height 14
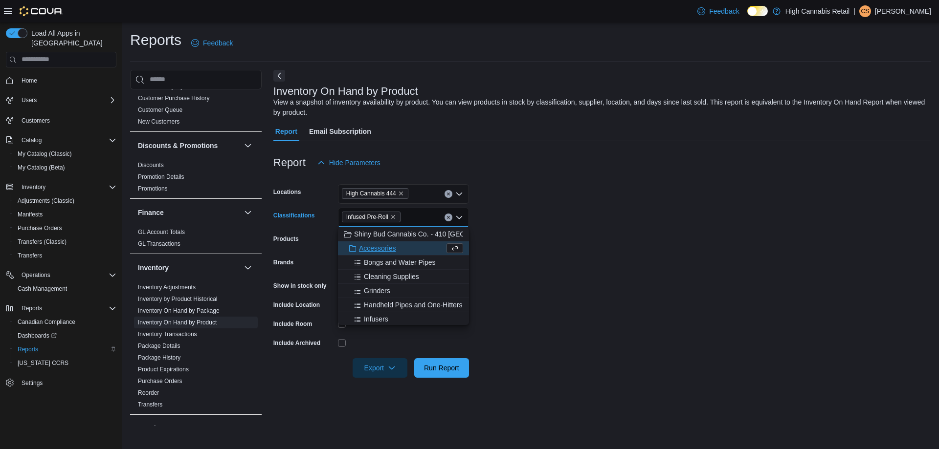
click at [573, 202] on form "Locations High Cannabis 444 Classifications Infused Pre-Roll Combo box. Selecte…" at bounding box center [602, 275] width 658 height 205
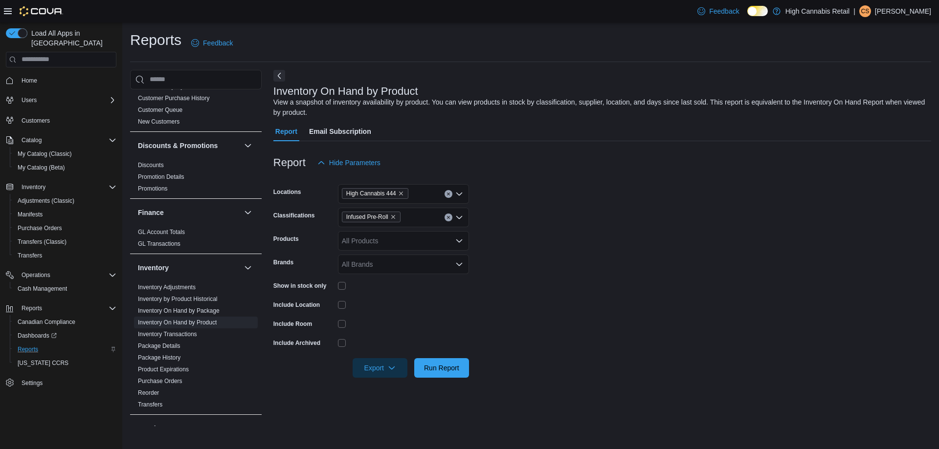
click at [346, 286] on div at bounding box center [403, 286] width 131 height 8
click at [341, 281] on div at bounding box center [403, 285] width 131 height 15
click at [344, 292] on div at bounding box center [403, 285] width 131 height 15
click at [459, 372] on span "Run Report" at bounding box center [441, 368] width 43 height 20
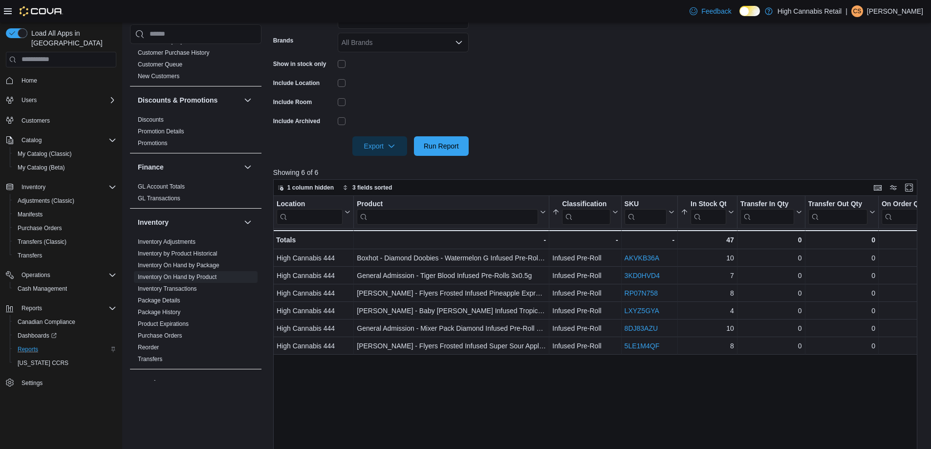
scroll to position [244, 0]
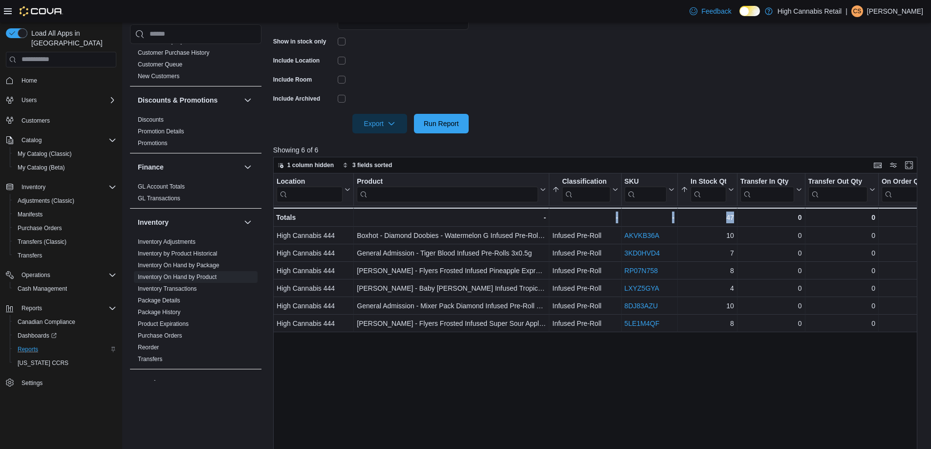
drag, startPoint x: 768, startPoint y: 390, endPoint x: 582, endPoint y: 392, distance: 185.8
click at [582, 392] on div "Location Click to view column header actions Product Click to view column heade…" at bounding box center [598, 345] width 651 height 343
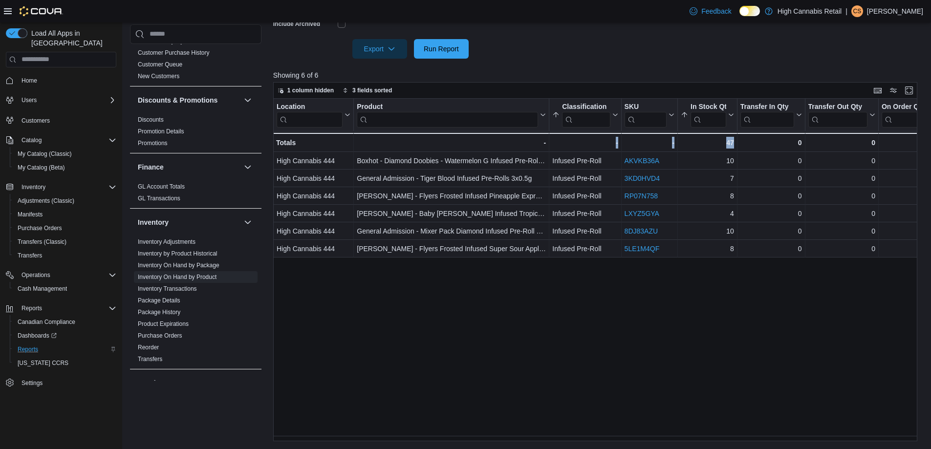
scroll to position [124, 0]
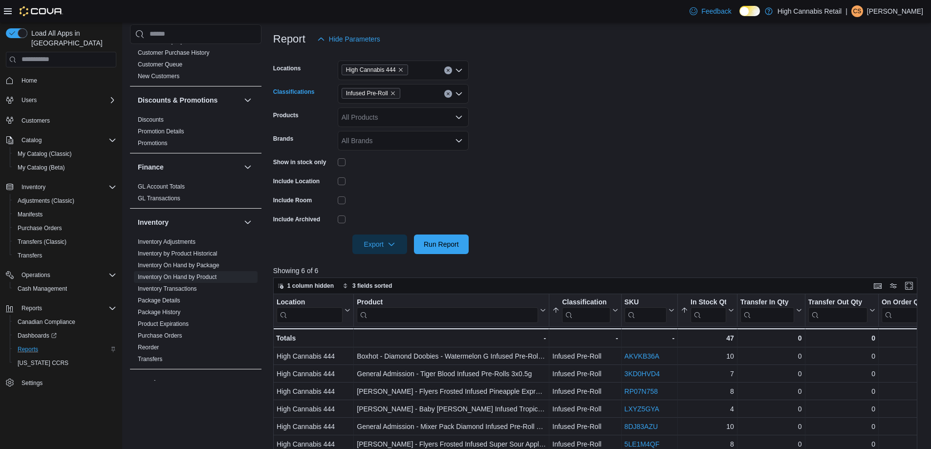
click at [394, 89] on span "Infused Pre-Roll" at bounding box center [371, 93] width 50 height 10
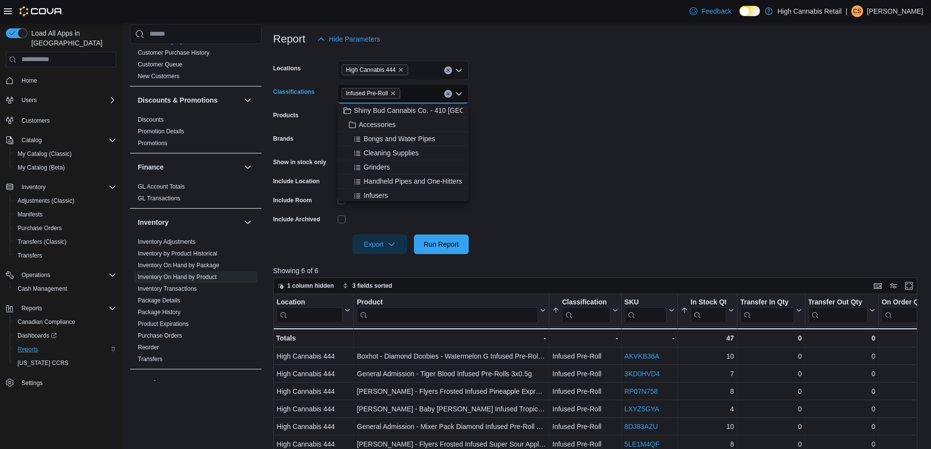
click at [394, 89] on span "Infused Pre-Roll" at bounding box center [371, 93] width 50 height 10
click at [392, 92] on icon "Remove Infused Pre-Roll from selection in this group" at bounding box center [393, 93] width 6 height 6
click at [603, 104] on form "Locations High Cannabis 444 Classifications All Classifications Combo box. Sele…" at bounding box center [598, 151] width 651 height 205
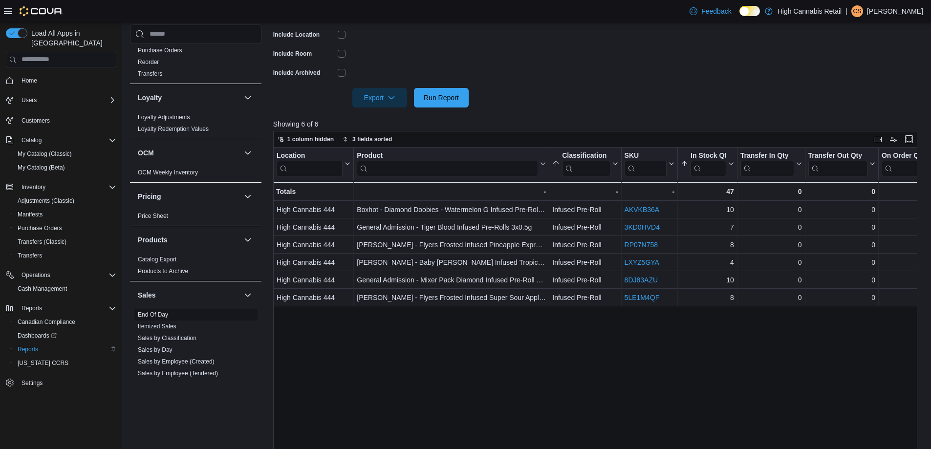
scroll to position [440, 0]
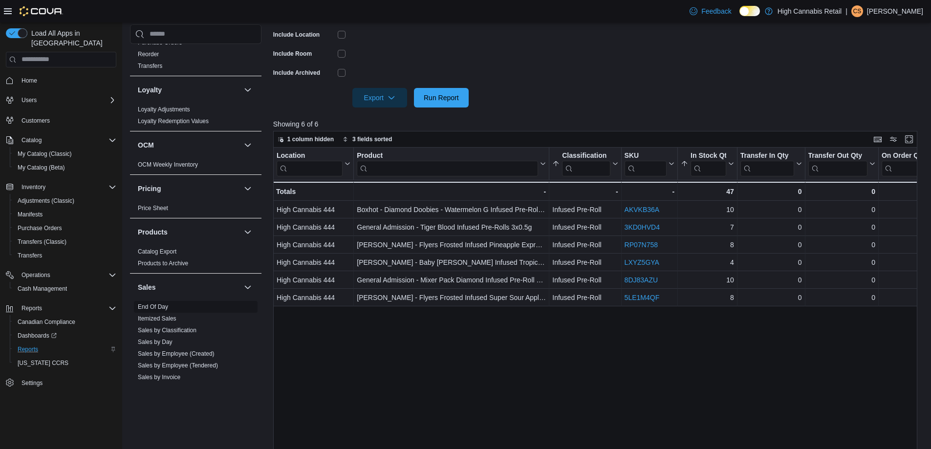
click at [168, 310] on span "End Of Day" at bounding box center [196, 307] width 124 height 12
click at [146, 308] on link "End Of Day" at bounding box center [153, 307] width 30 height 7
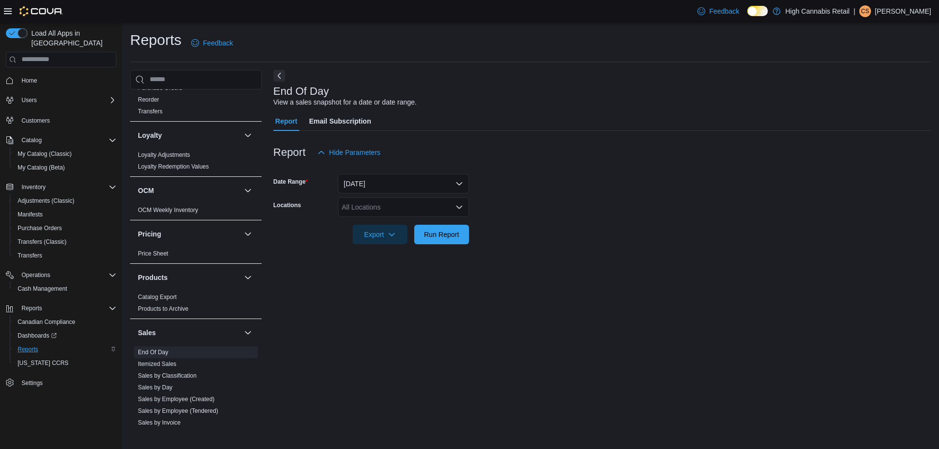
click at [391, 205] on div "All Locations" at bounding box center [403, 208] width 131 height 20
type input "***"
click at [380, 222] on span "High Cannabis 444" at bounding box center [388, 224] width 58 height 10
click at [568, 205] on form "Date Range Today Locations High Cannabis 444 Export Run Report" at bounding box center [602, 203] width 658 height 82
click at [428, 242] on span "Run Report" at bounding box center [441, 234] width 43 height 20
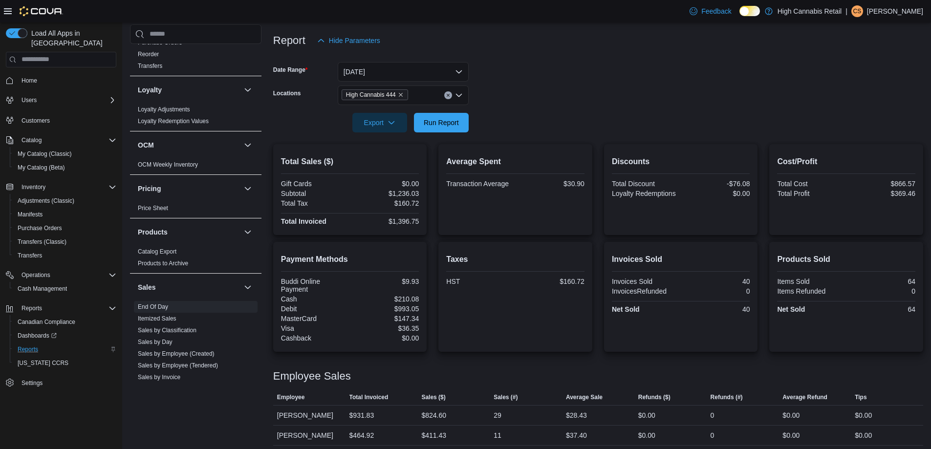
scroll to position [116, 0]
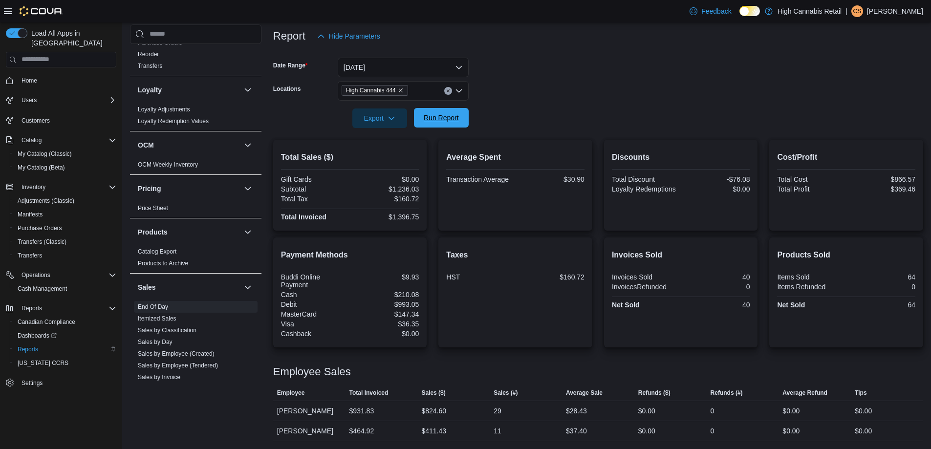
click at [450, 117] on span "Run Report" at bounding box center [441, 118] width 35 height 10
click at [444, 122] on span "Run Report" at bounding box center [441, 118] width 35 height 10
click at [462, 108] on div at bounding box center [598, 105] width 650 height 8
click at [457, 110] on span "Run Report" at bounding box center [441, 118] width 43 height 20
click at [422, 112] on span "Run Report" at bounding box center [441, 118] width 43 height 20
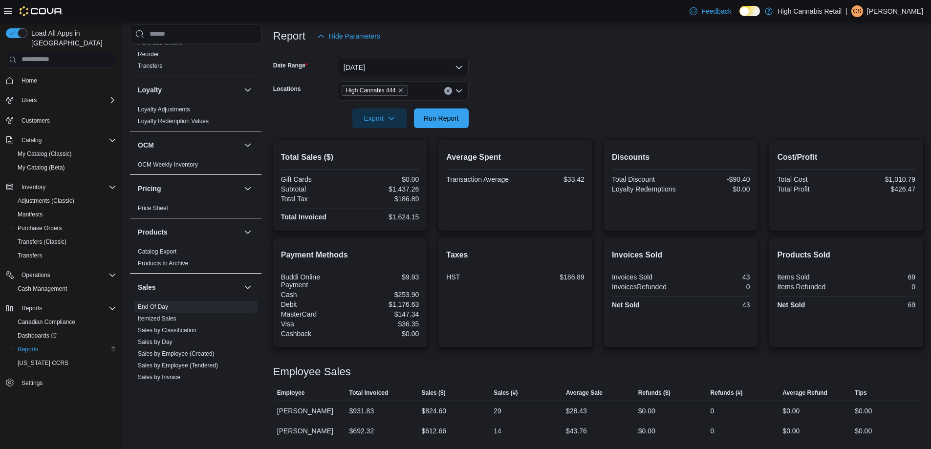
click at [606, 59] on form "Date Range Today Locations High Cannabis 444 Export Run Report" at bounding box center [598, 87] width 650 height 82
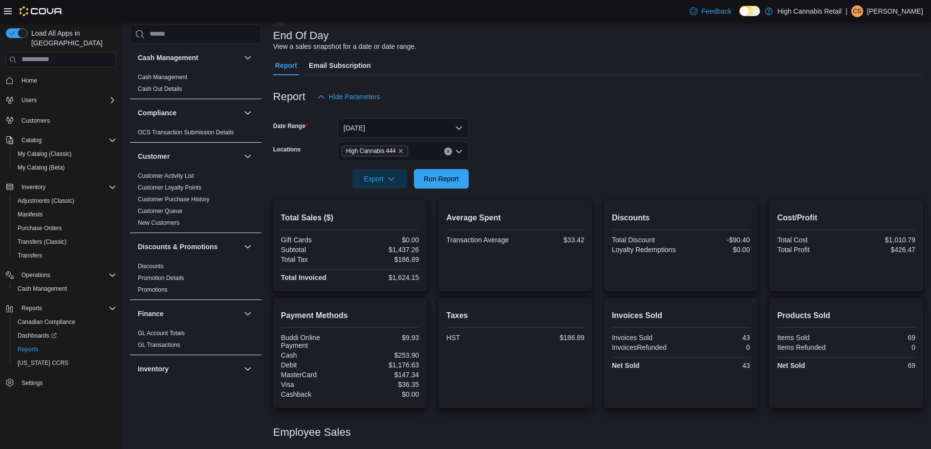
scroll to position [116, 0]
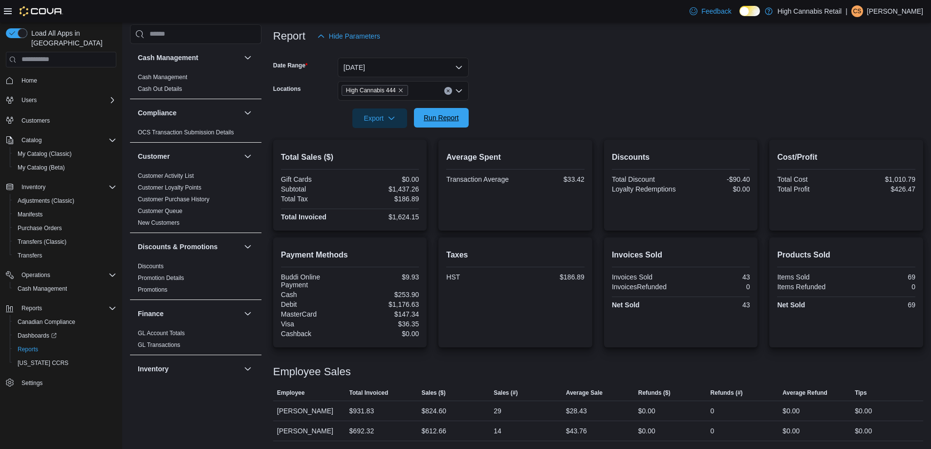
click at [457, 115] on span "Run Report" at bounding box center [441, 118] width 35 height 10
click at [730, 226] on div "Discounts Total Discount -$116.65 Loyalty Redemptions $0.00" at bounding box center [681, 185] width 154 height 91
click at [434, 116] on span "Run Report" at bounding box center [441, 118] width 35 height 10
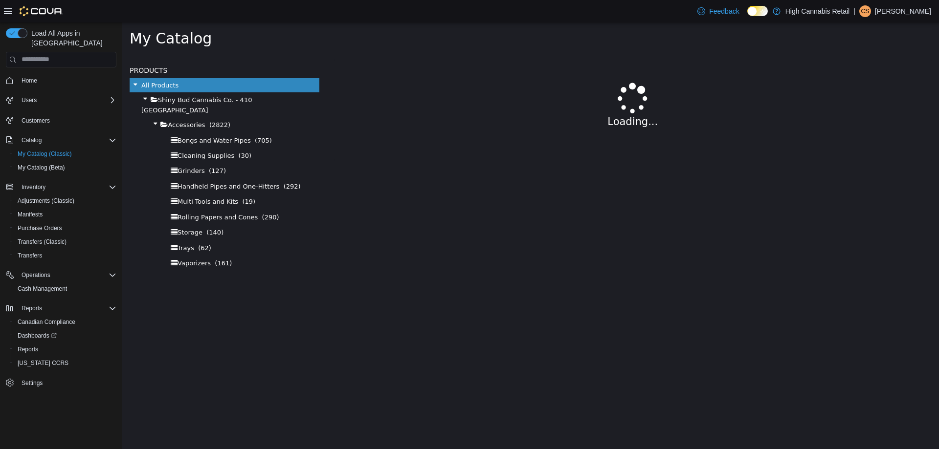
select select "**********"
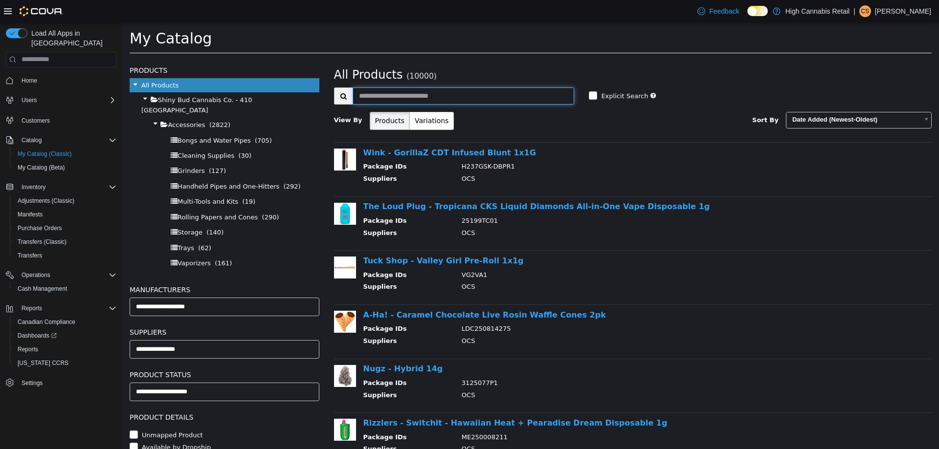
click at [507, 89] on input "text" at bounding box center [463, 95] width 222 height 17
type input "**********"
select select "**********"
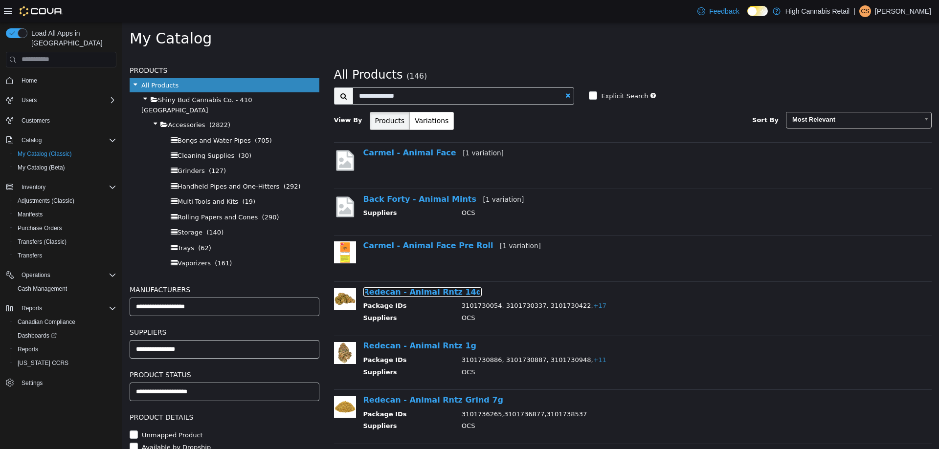
click at [443, 291] on link "Redecan - Animal Rntz 14g" at bounding box center [422, 291] width 119 height 9
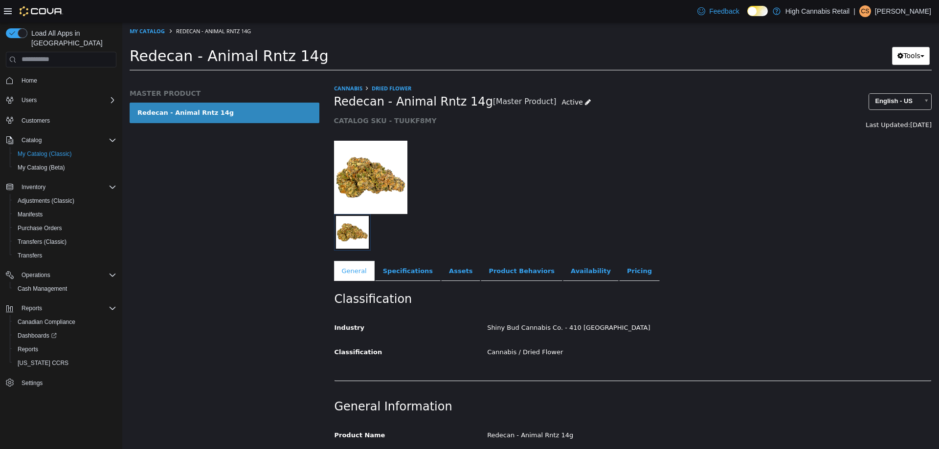
select select "**********"
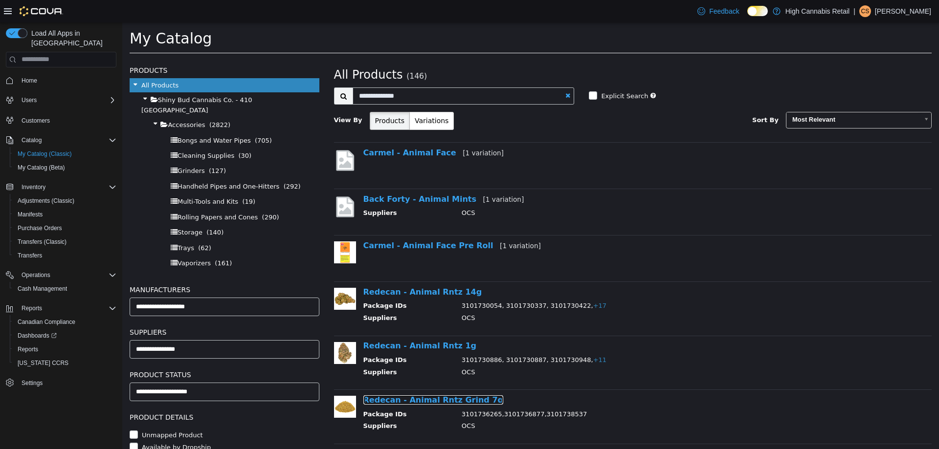
click at [446, 397] on link "Redecan - Animal Rntz Grind 7g" at bounding box center [433, 399] width 140 height 9
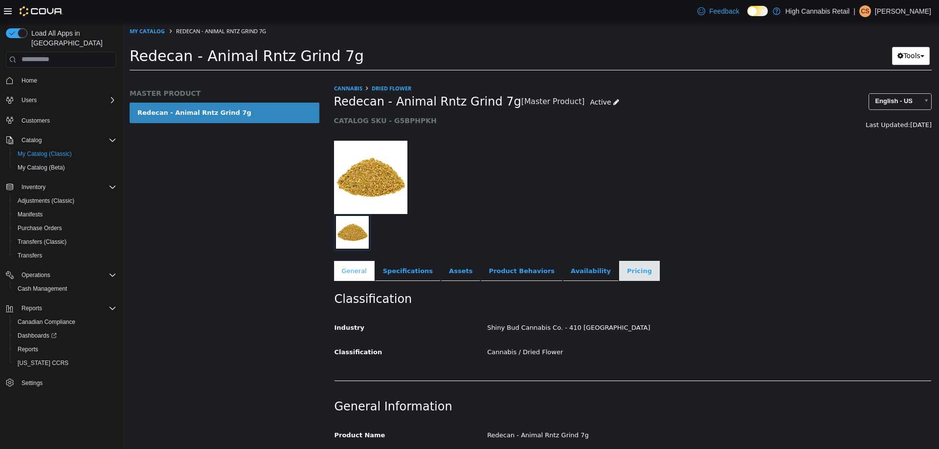
click at [619, 278] on link "Pricing" at bounding box center [639, 271] width 41 height 21
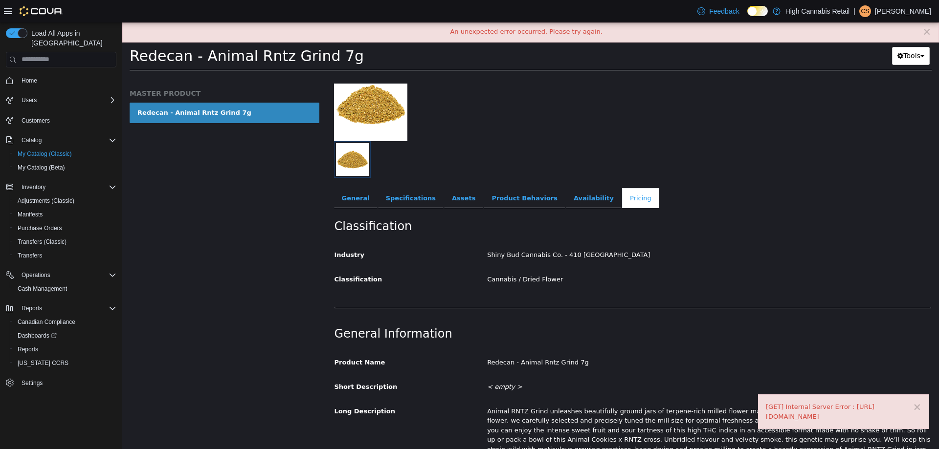
scroll to position [98, 0]
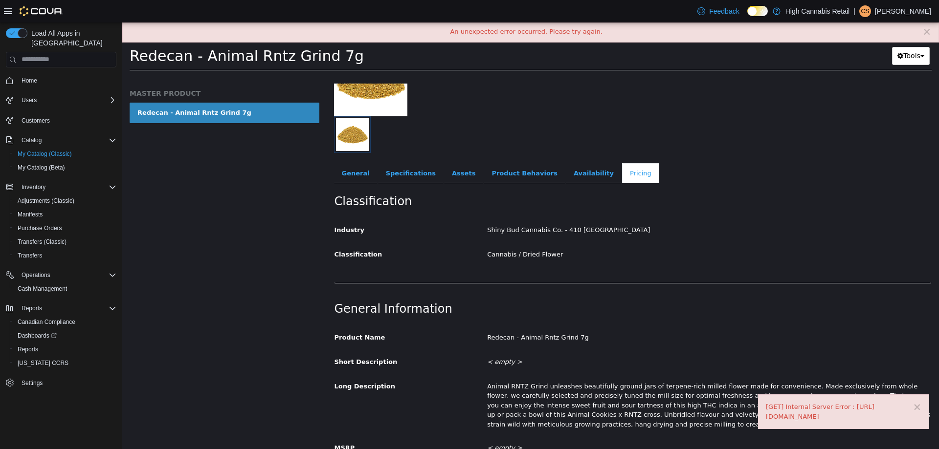
click at [622, 169] on link "Pricing" at bounding box center [640, 173] width 37 height 21
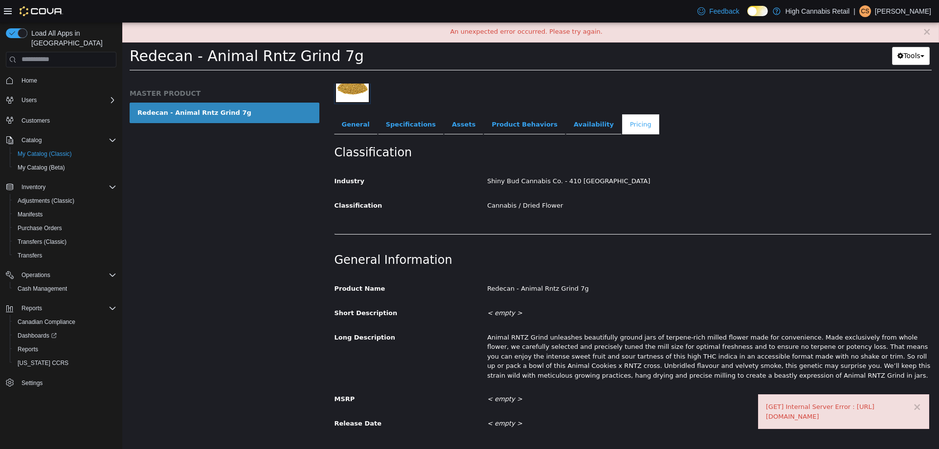
scroll to position [0, 0]
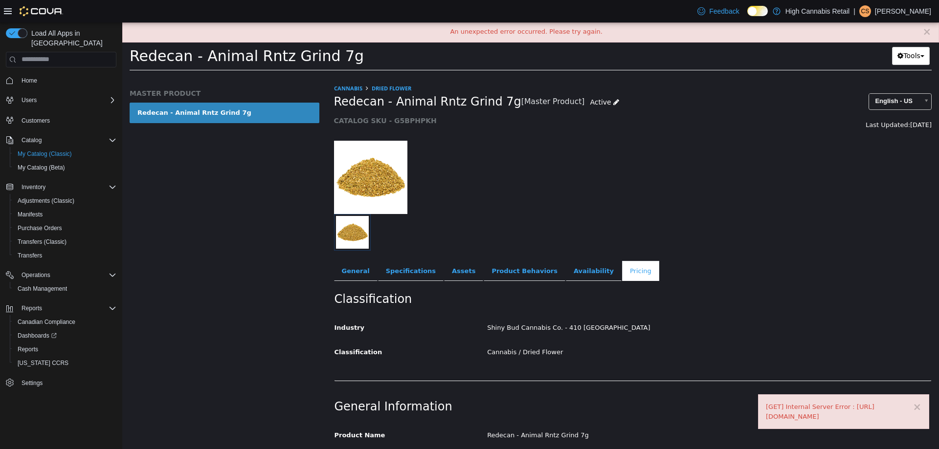
click at [622, 269] on link "Pricing" at bounding box center [640, 271] width 37 height 21
click at [566, 276] on link "Availability" at bounding box center [594, 271] width 56 height 21
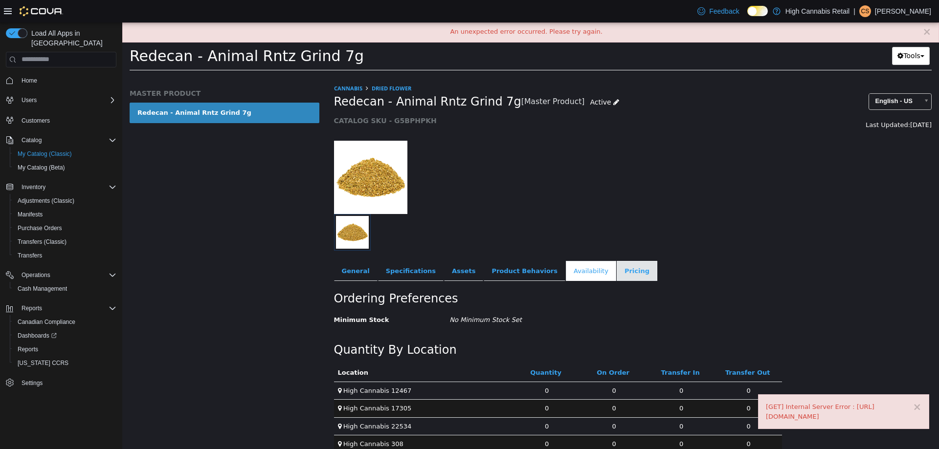
click at [616, 264] on link "Pricing" at bounding box center [636, 271] width 41 height 21
